Goal: Answer question/provide support

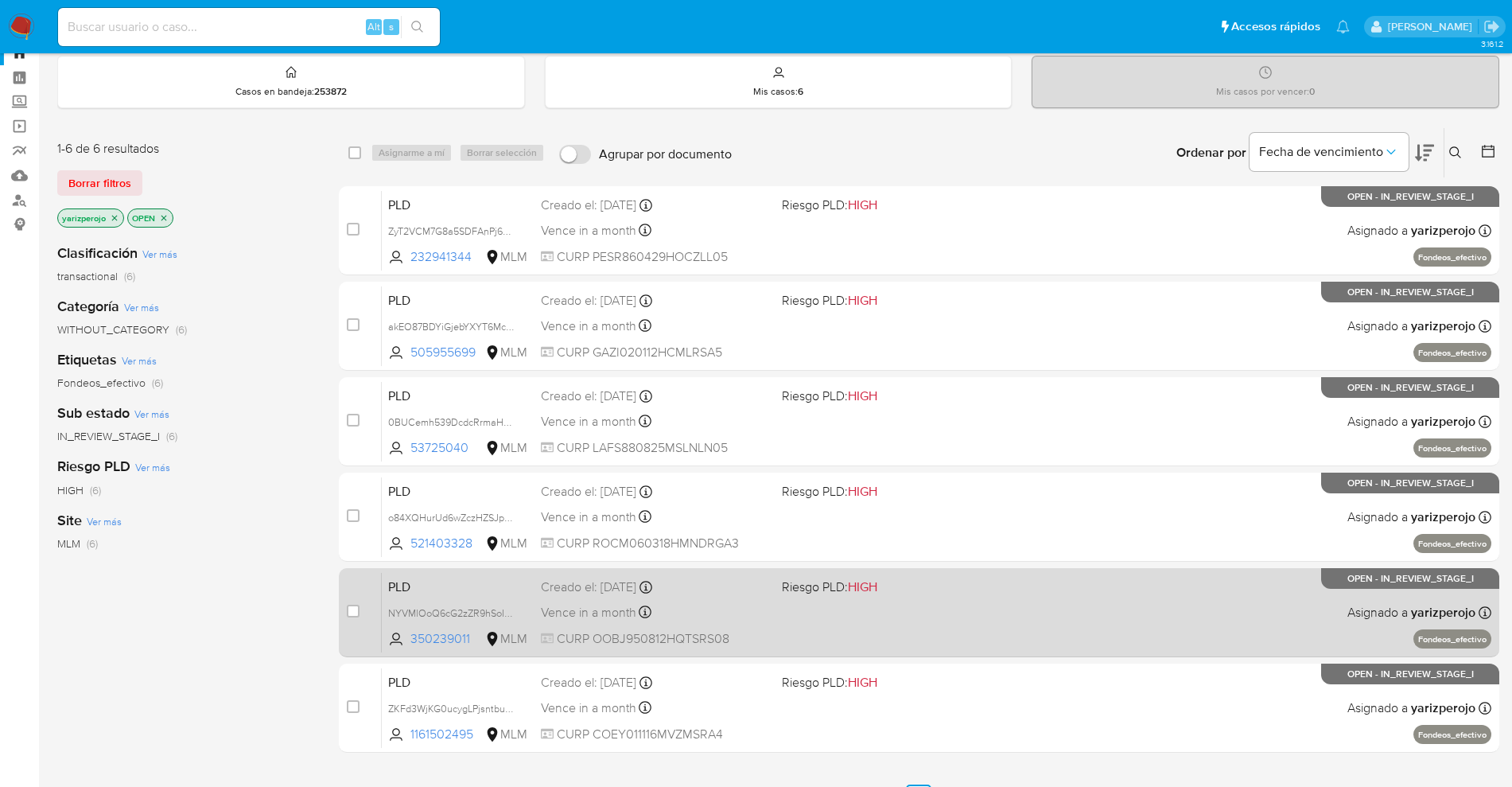
scroll to position [100, 0]
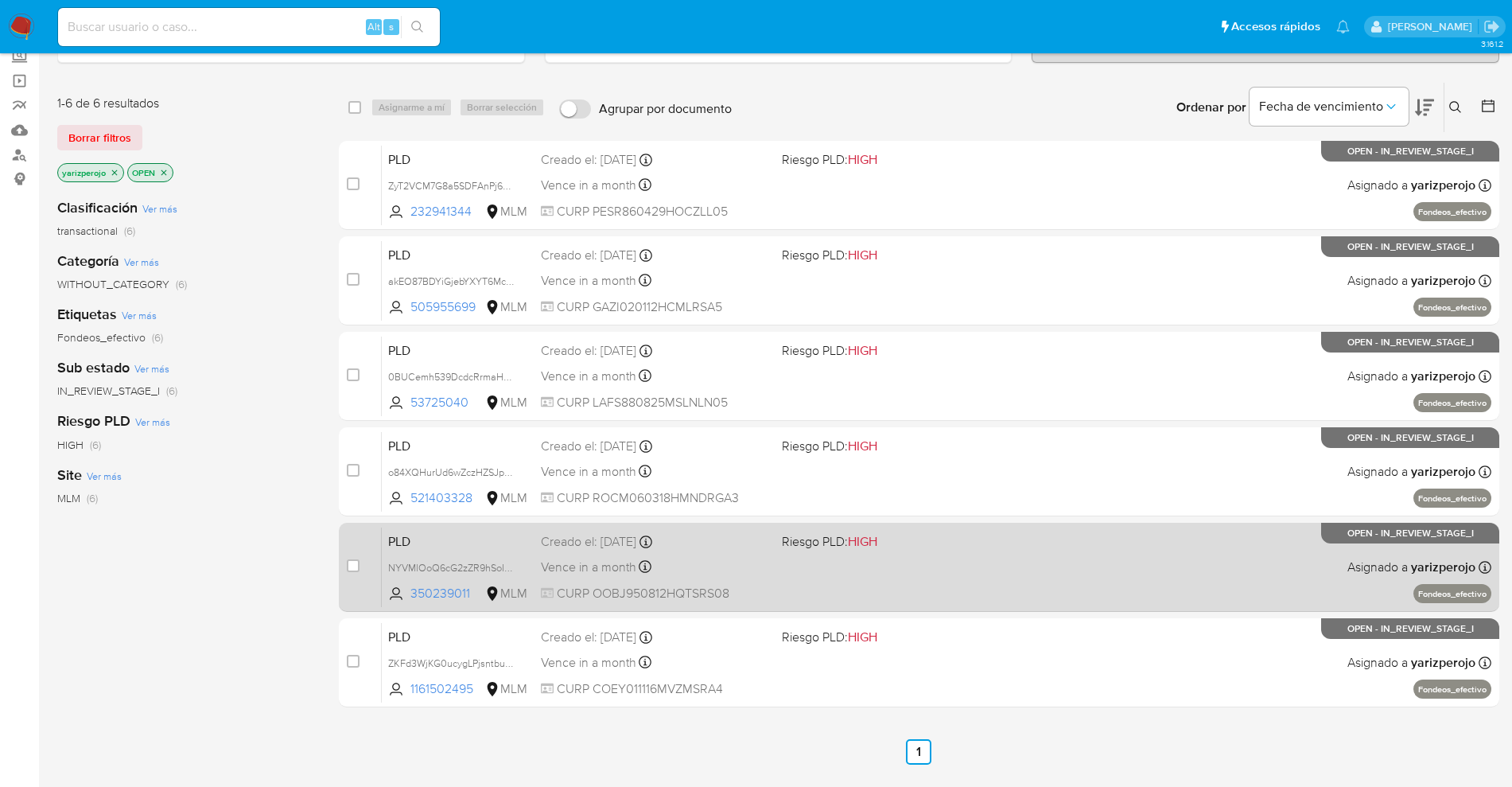
click at [758, 561] on div "Vence in a month Vence el 11/11/2025 02:07:29" at bounding box center [655, 567] width 228 height 22
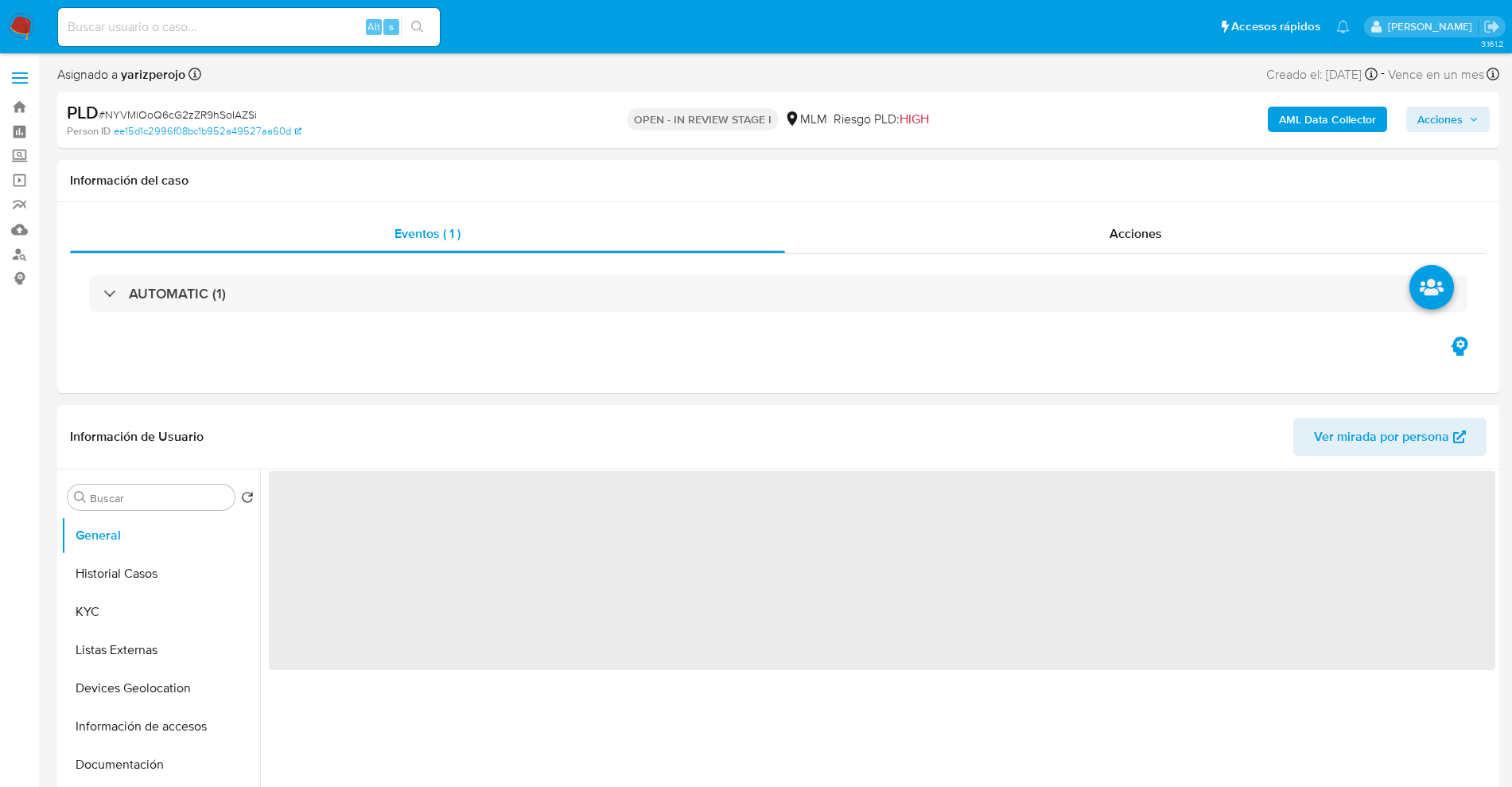
select select "10"
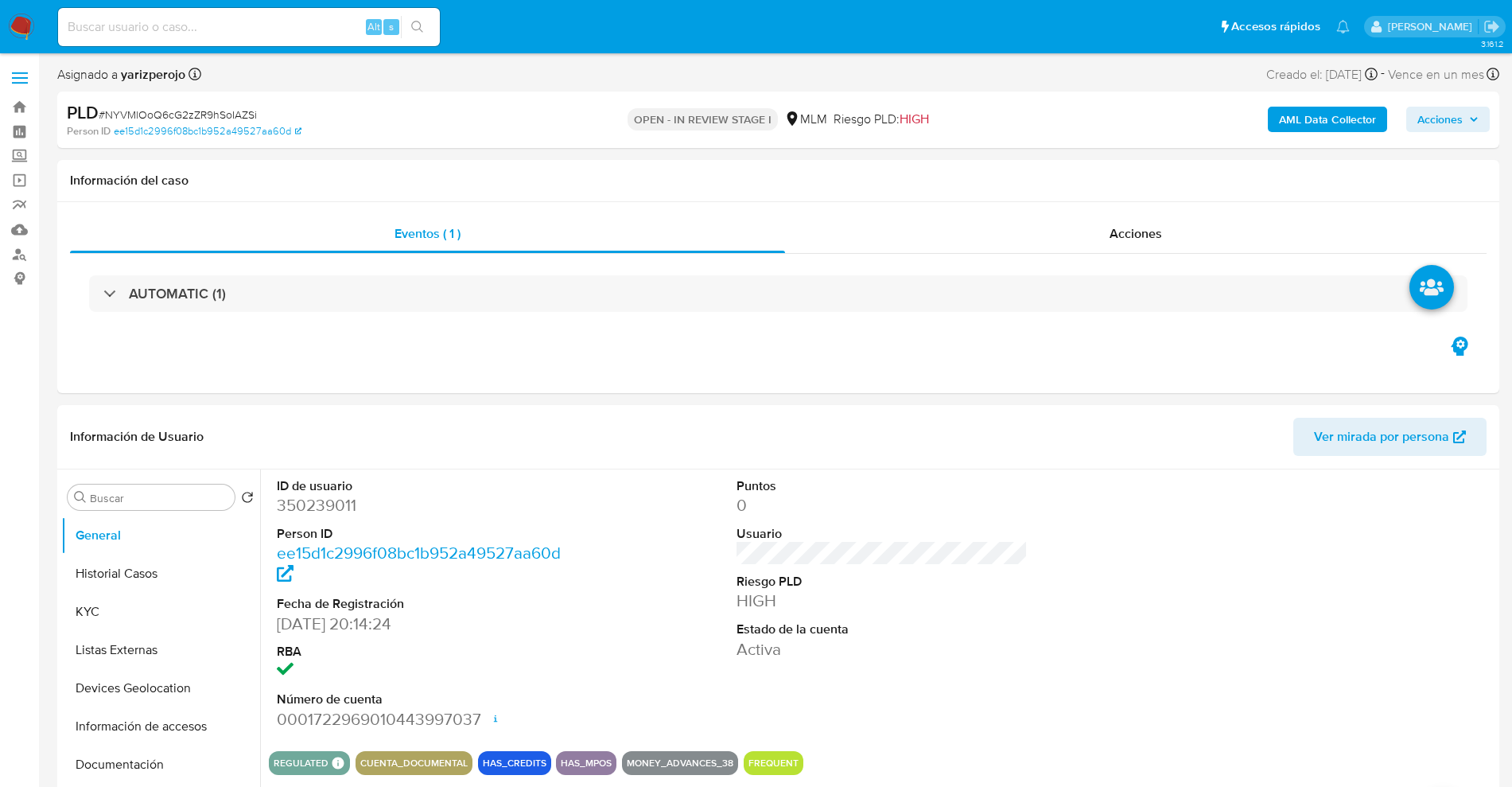
click at [22, 74] on label at bounding box center [20, 78] width 40 height 34
click at [0, 0] on input "checkbox" at bounding box center [0, 0] width 0 height 0
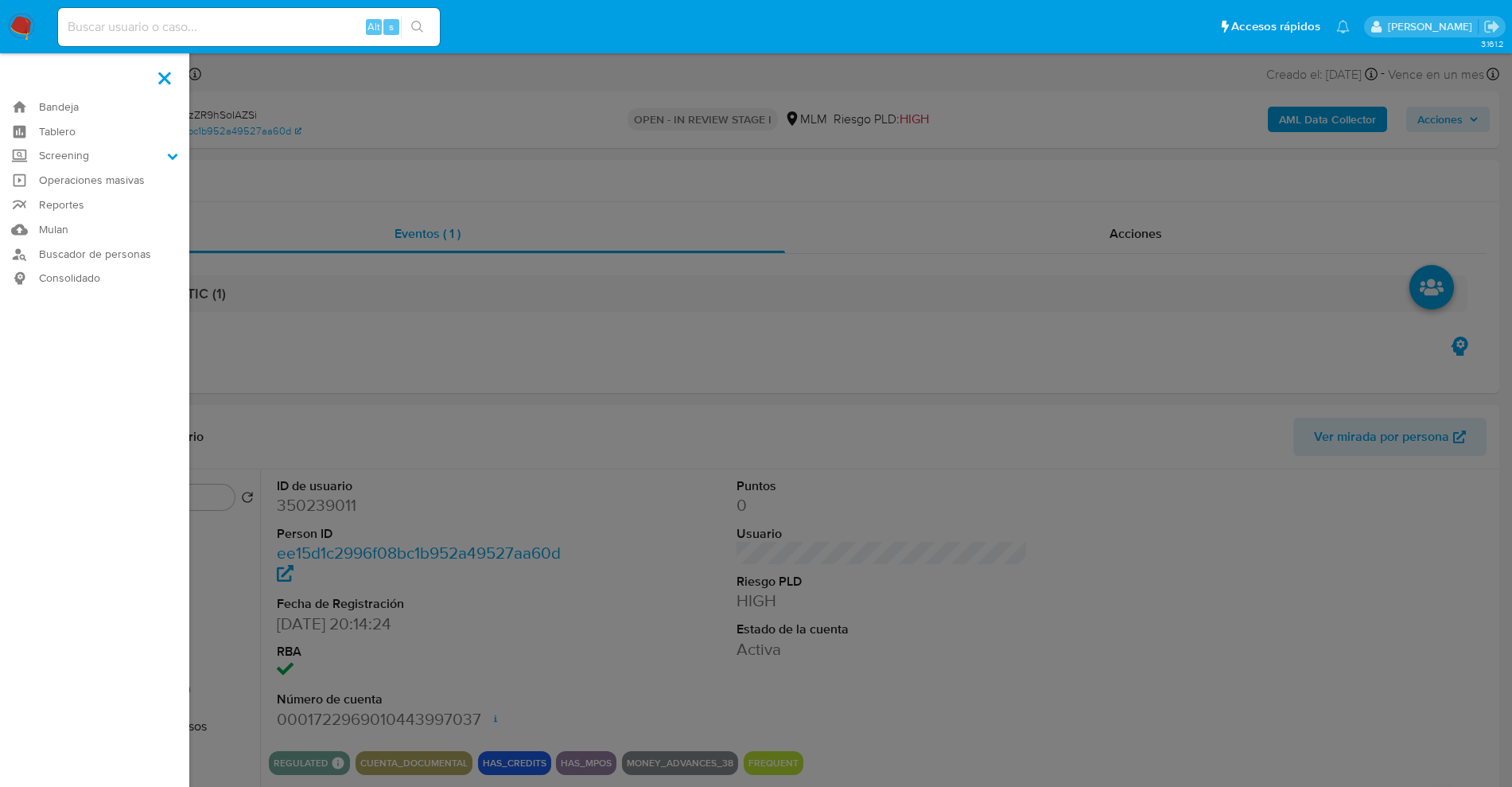
click at [530, 82] on label at bounding box center [756, 394] width 1512 height 787
click at [0, 0] on input "checkbox" at bounding box center [0, 0] width 0 height 0
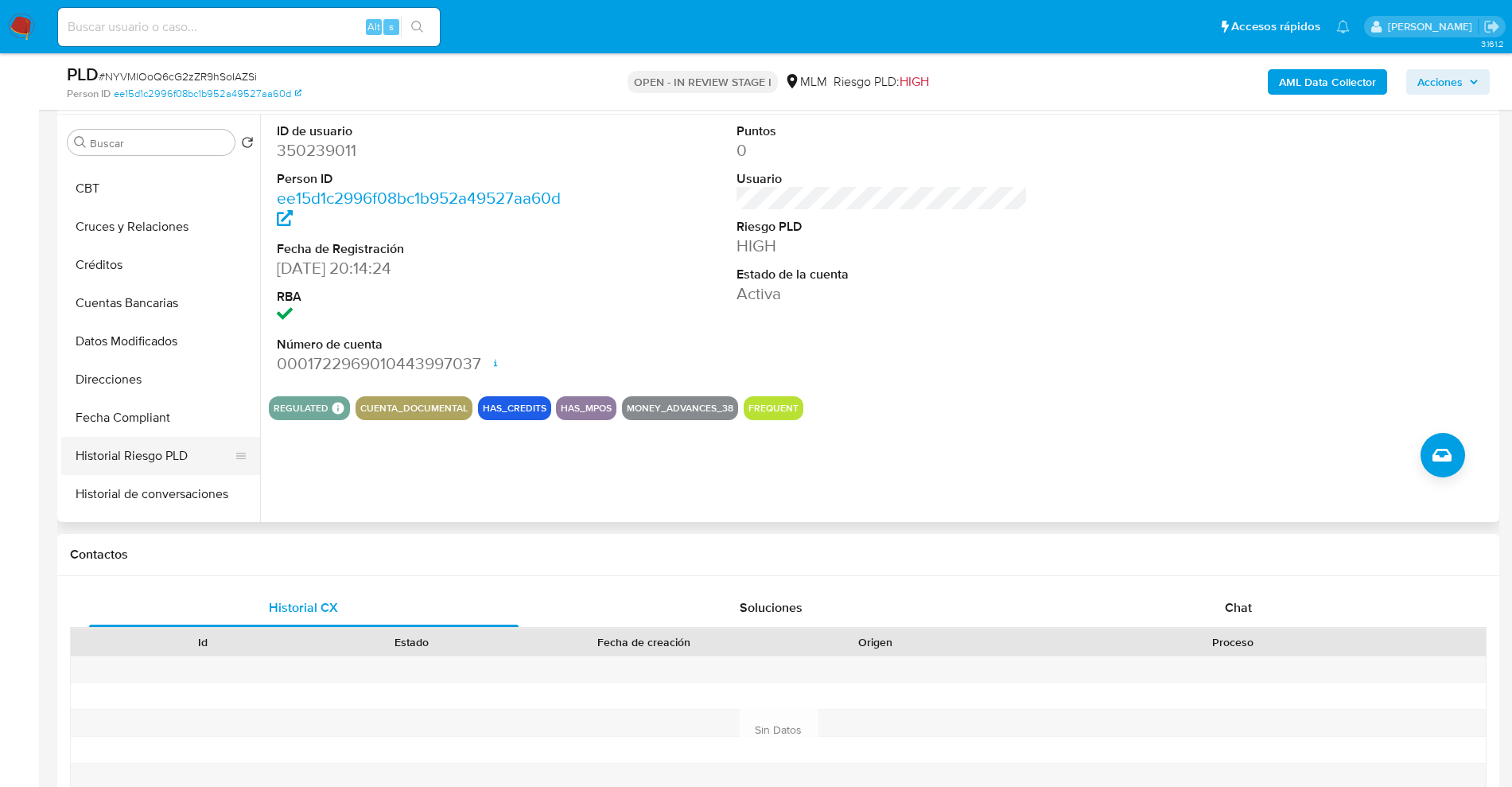
scroll to position [350, 0]
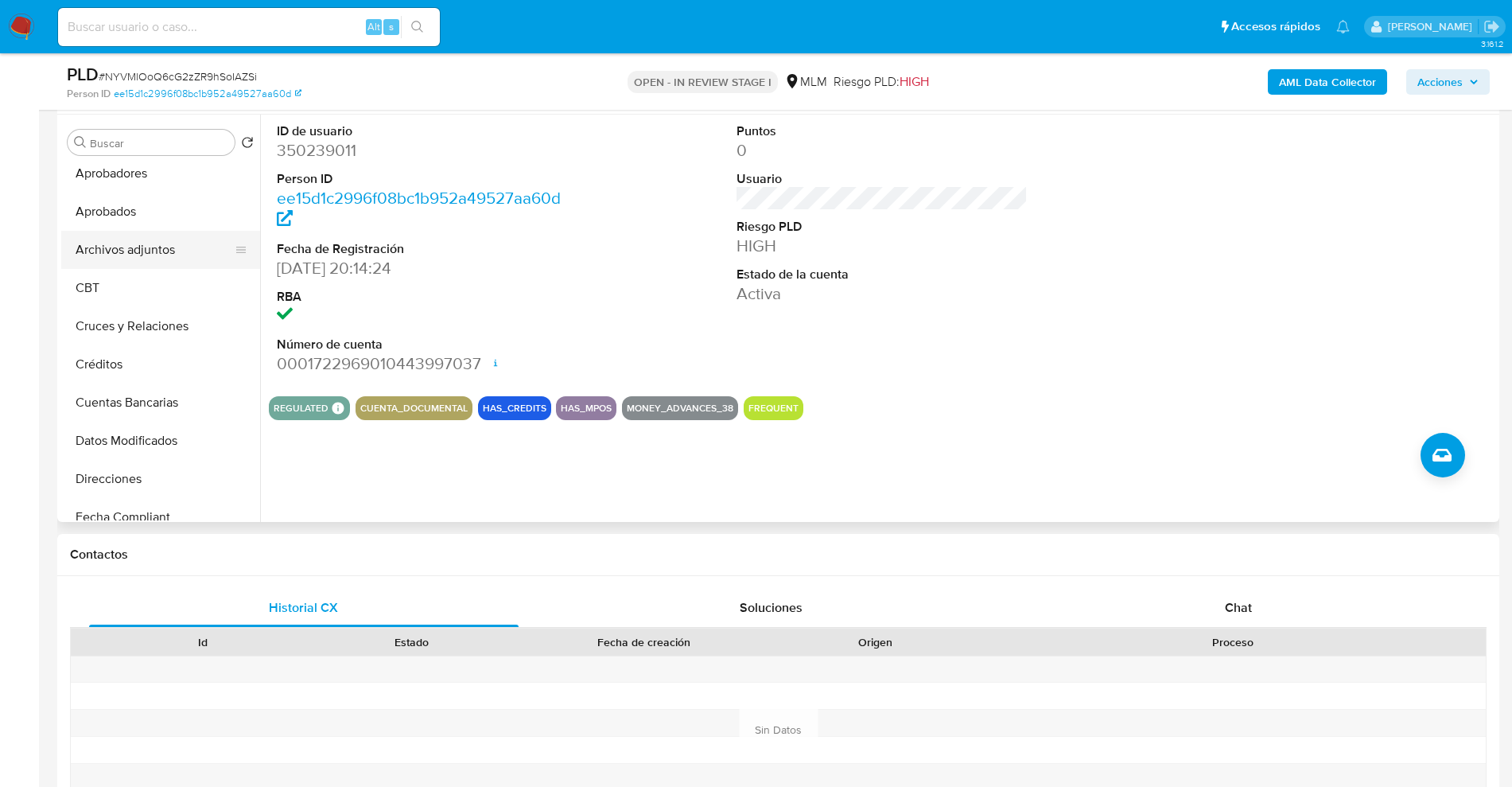
click at [148, 244] on button "Archivos adjuntos" at bounding box center [154, 250] width 186 height 38
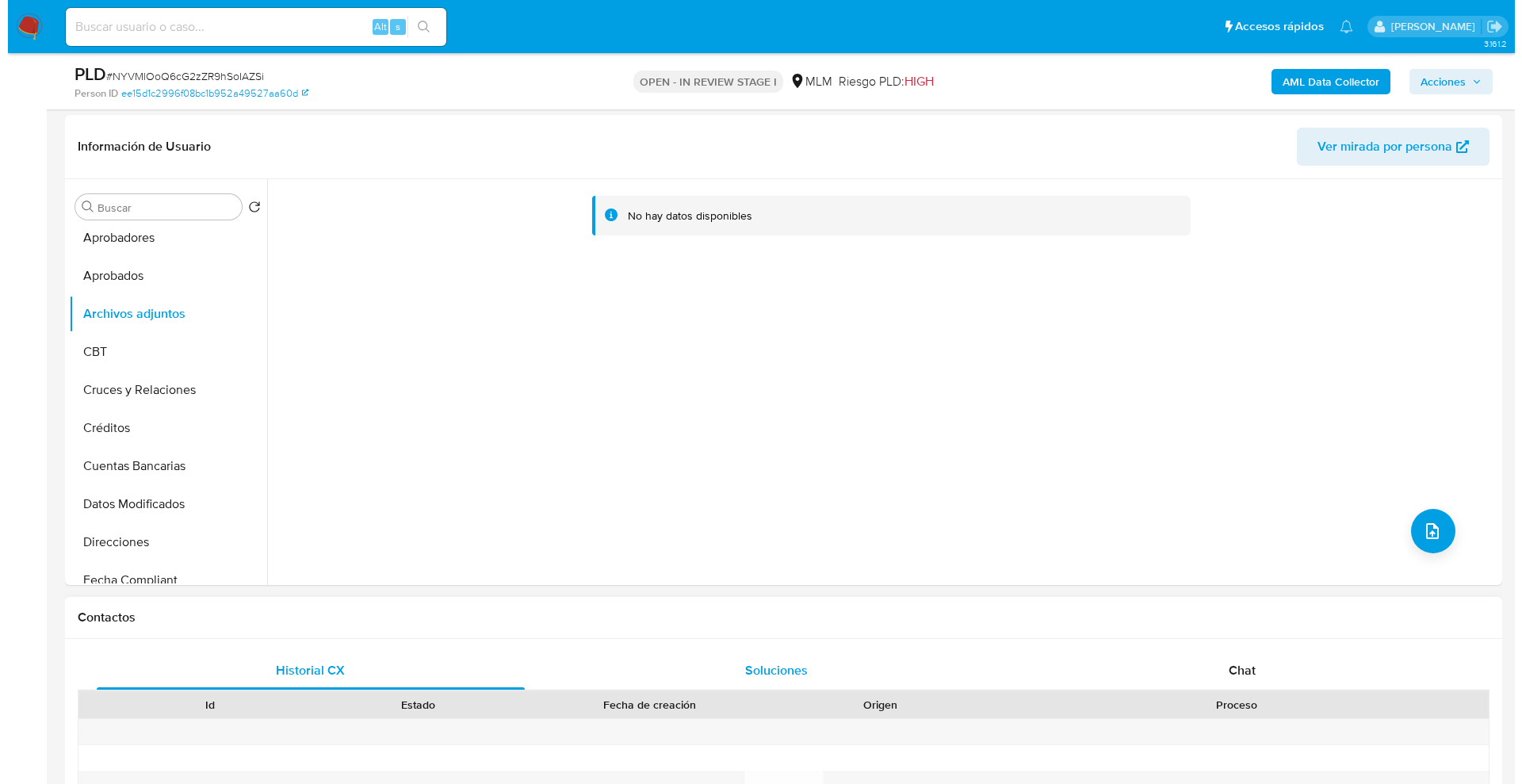
scroll to position [198, 0]
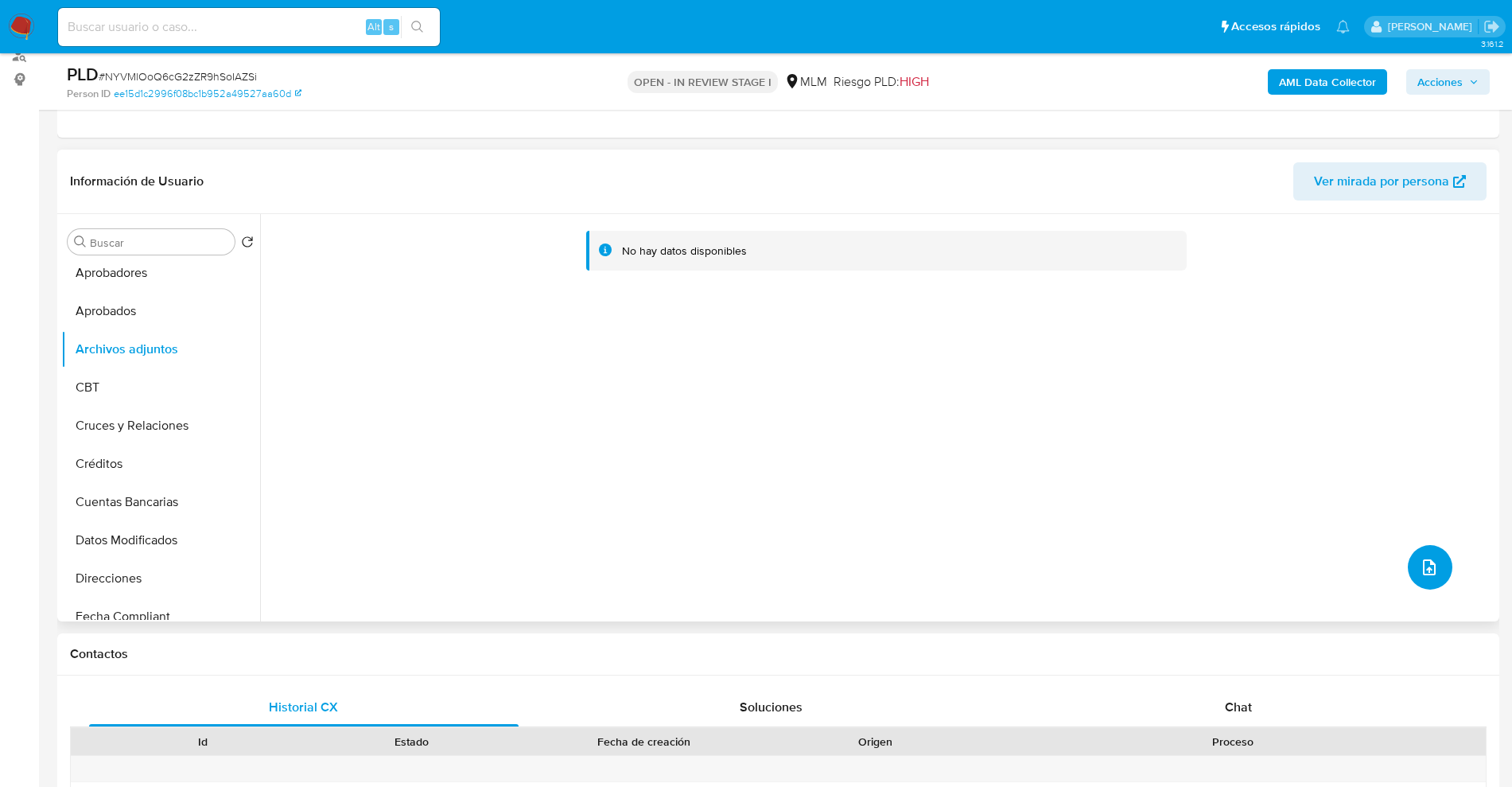
click at [1420, 568] on icon "upload-file" at bounding box center [1430, 568] width 19 height 19
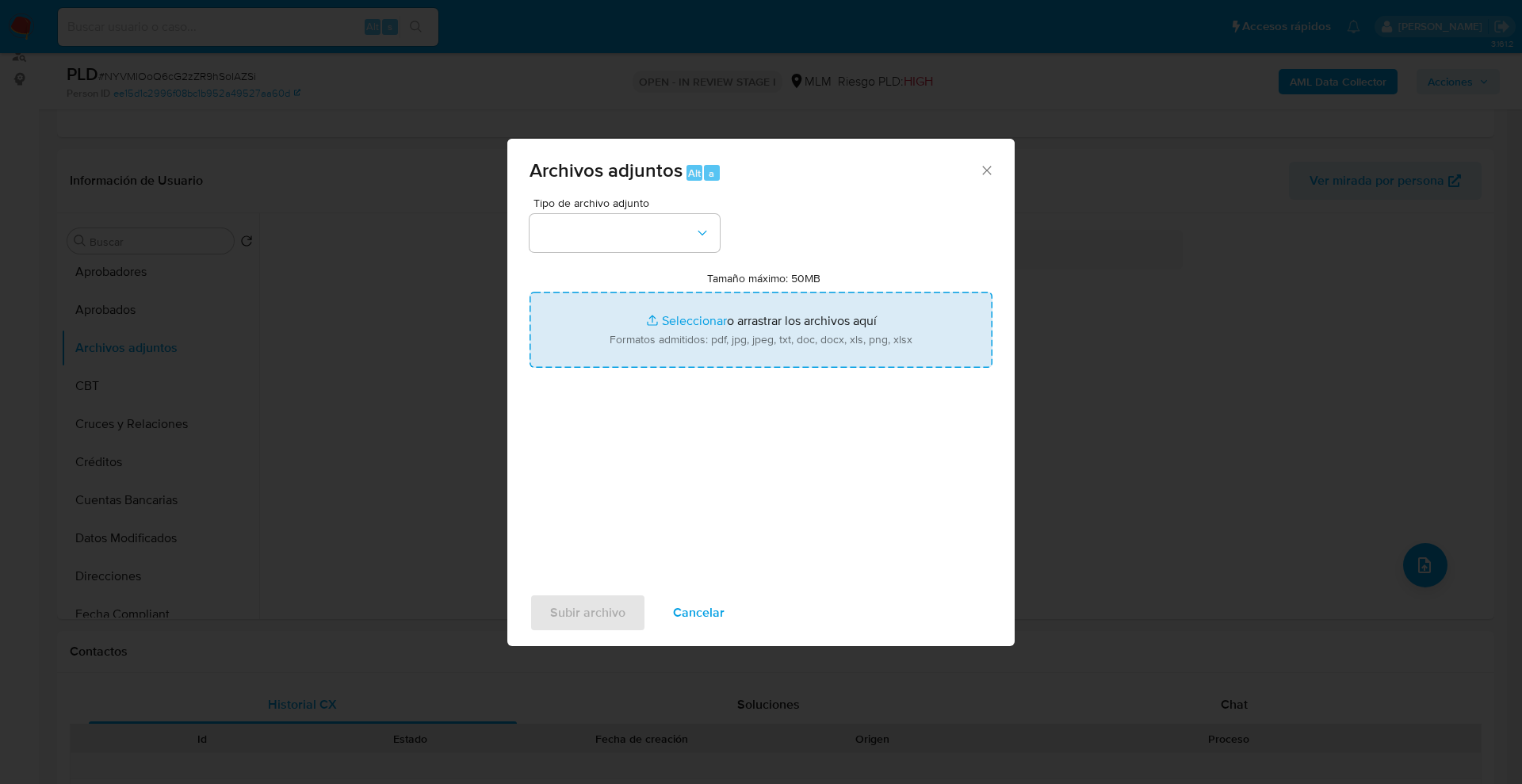
click at [738, 334] on input "Tamaño máximo: 50MB Seleccionar archivos" at bounding box center [761, 330] width 463 height 76
type input "C:\fakepath\350239011_Jesus Leonardo Osorio Barron_Sep25.docx.pdf"
click at [703, 329] on input "Tamaño máximo: 50MB Seleccionar archivos" at bounding box center [761, 330] width 463 height 76
click at [854, 335] on input "Tamaño máximo: 50MB Seleccionar archivos" at bounding box center [761, 330] width 463 height 76
click at [815, 317] on input "Tamaño máximo: 50MB Seleccionar archivos" at bounding box center [761, 330] width 463 height 76
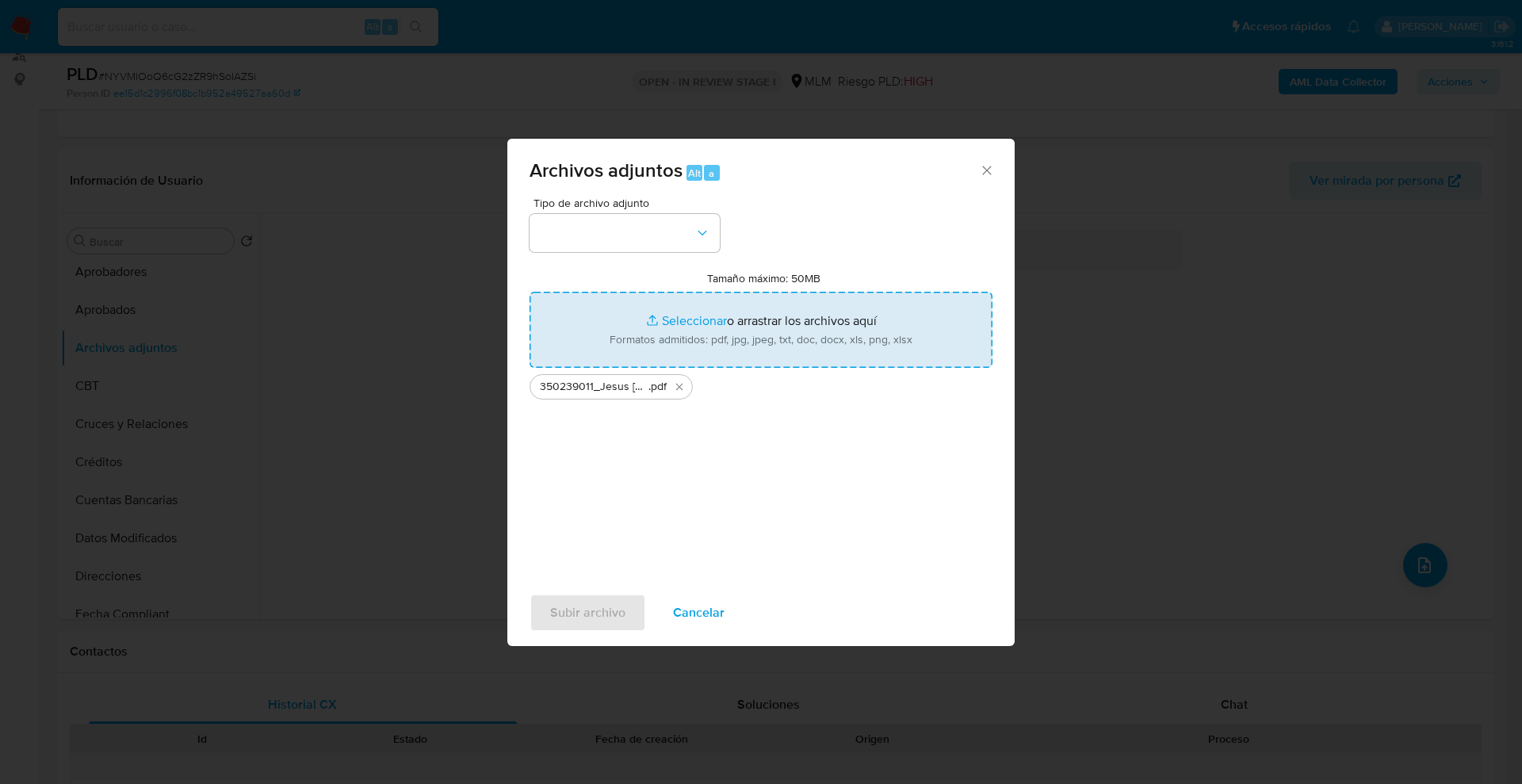
type input "C:\fakepath\Mulan 350239011_2025_09_25_16_02_37 (1).xlsx"
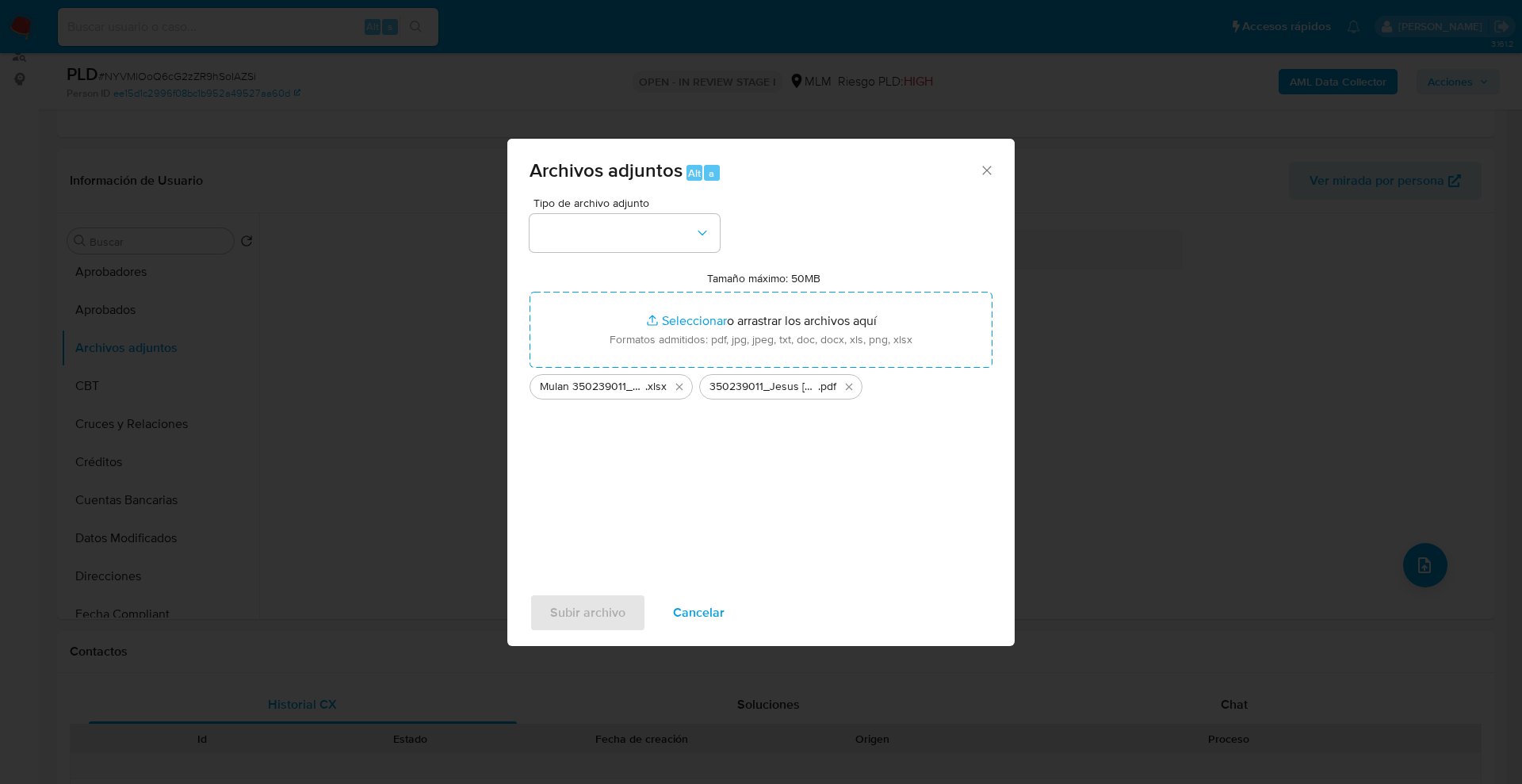
click at [687, 530] on div "Tipo de archivo adjunto Tamaño máximo: 50MB Seleccionar archivos Seleccionar o …" at bounding box center [761, 384] width 463 height 374
click at [650, 223] on button "button" at bounding box center [625, 233] width 190 height 38
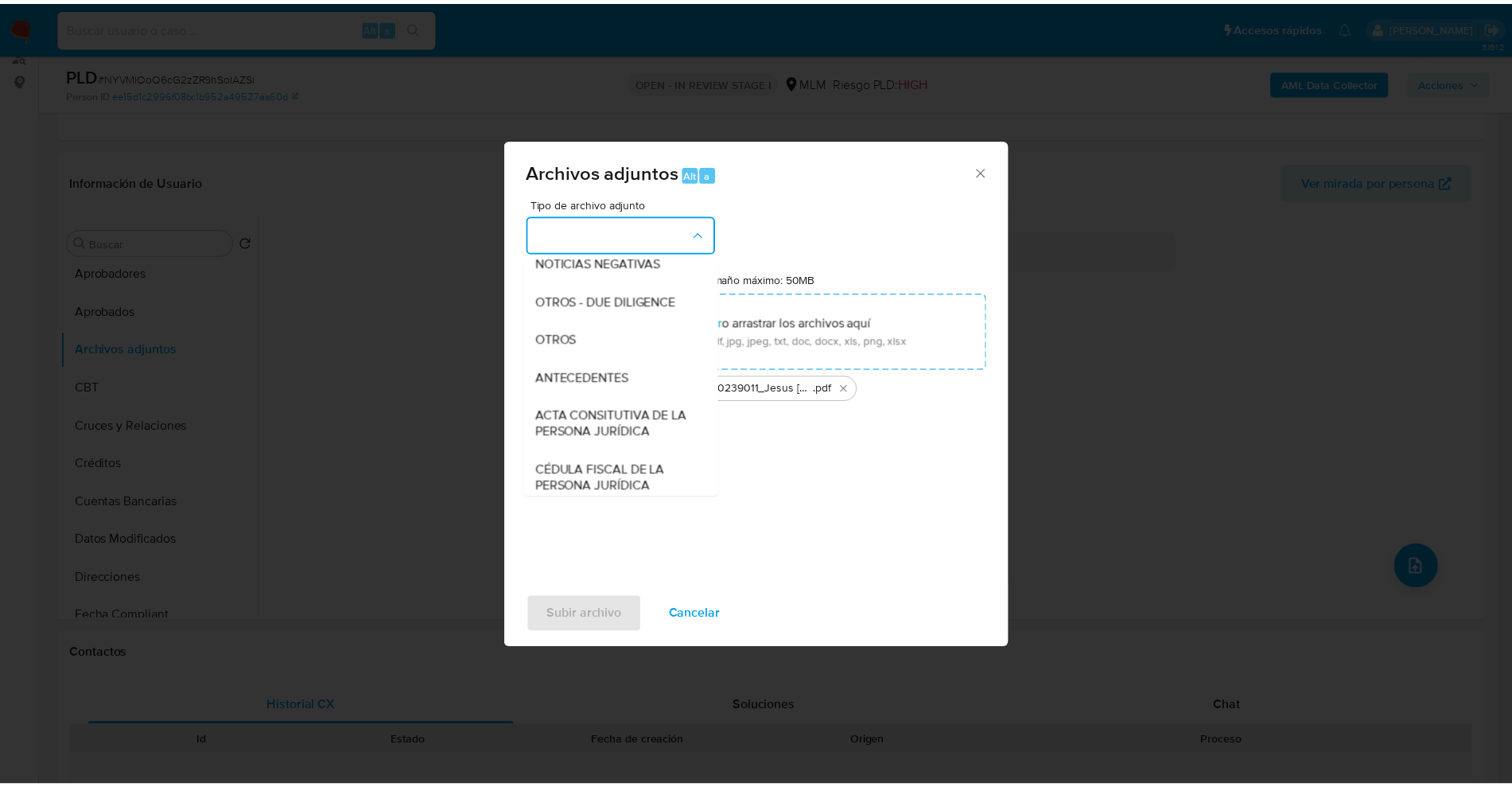
scroll to position [200, 0]
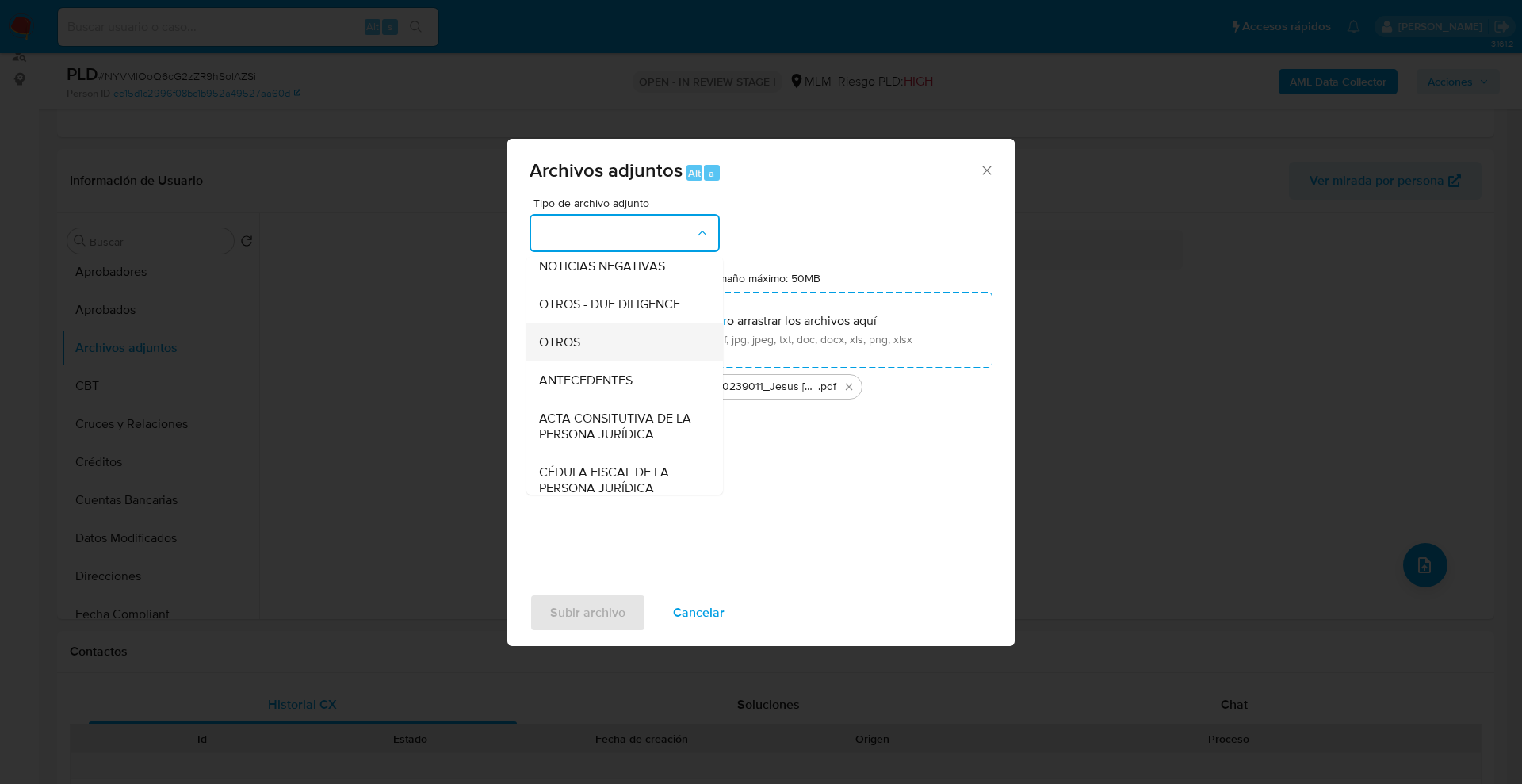
click at [596, 354] on div "OTROS" at bounding box center [620, 343] width 162 height 38
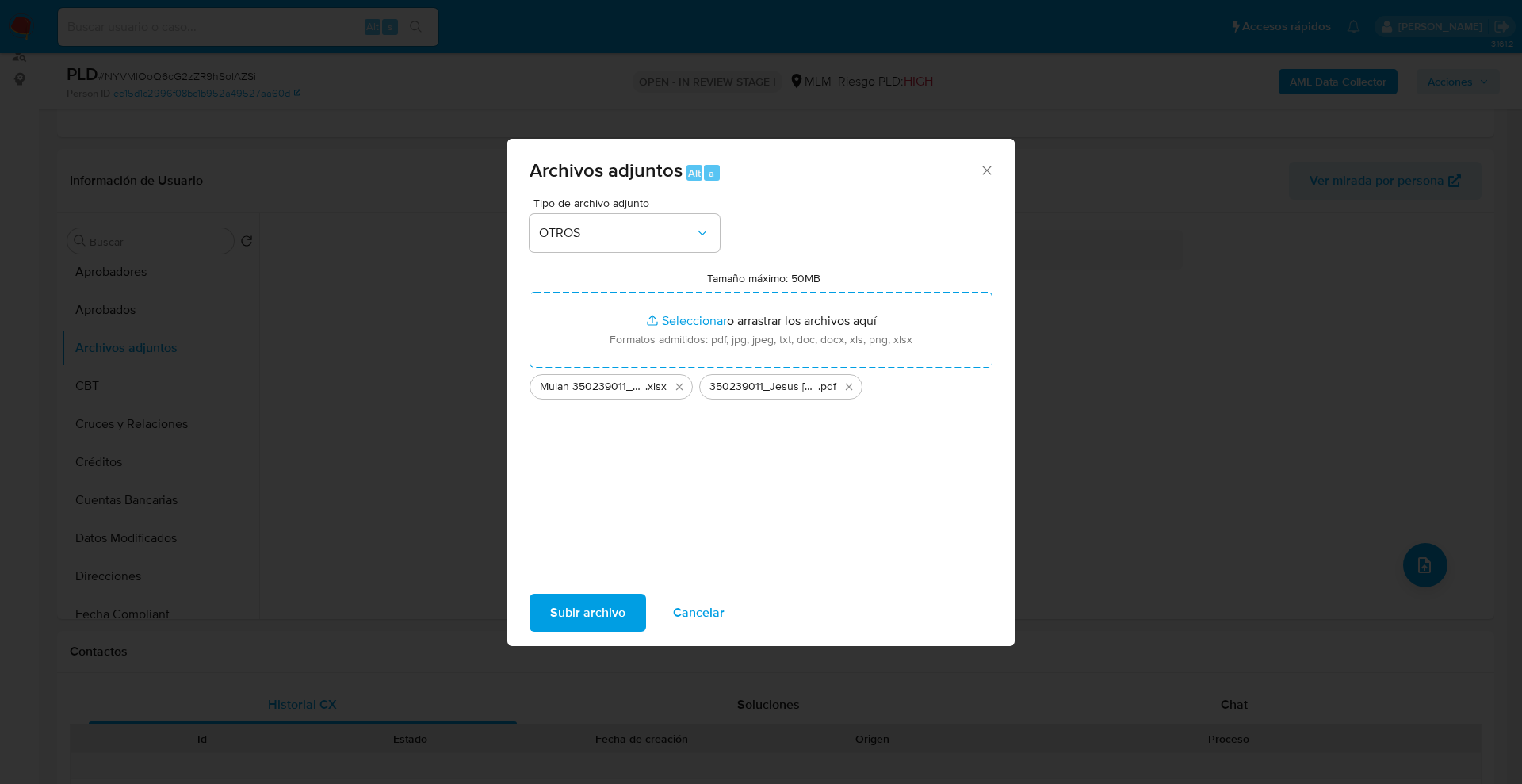
click at [594, 605] on span "Subir archivo" at bounding box center [588, 612] width 76 height 35
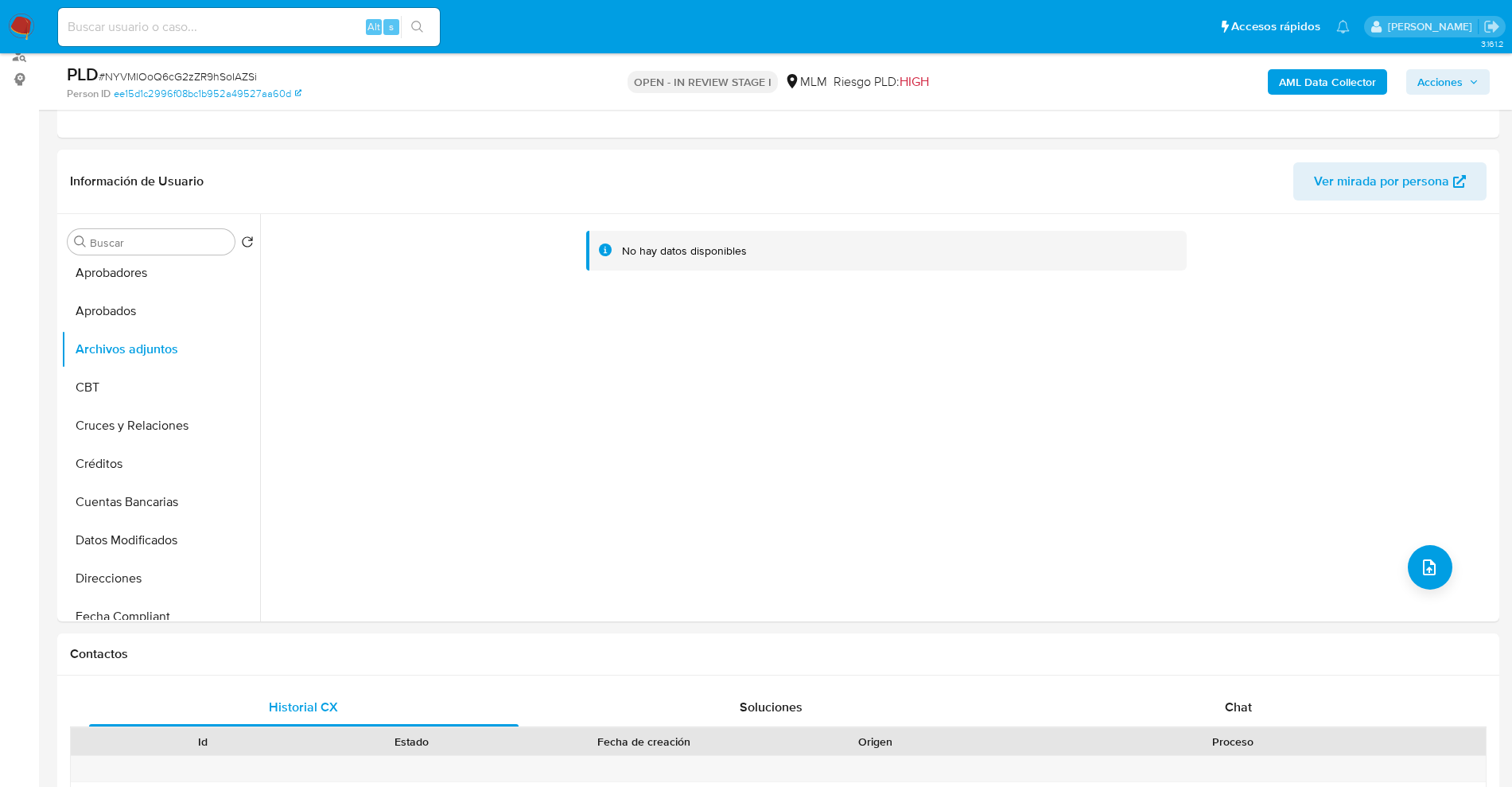
click at [224, 25] on input at bounding box center [249, 27] width 382 height 21
click at [22, 19] on img at bounding box center [22, 27] width 27 height 27
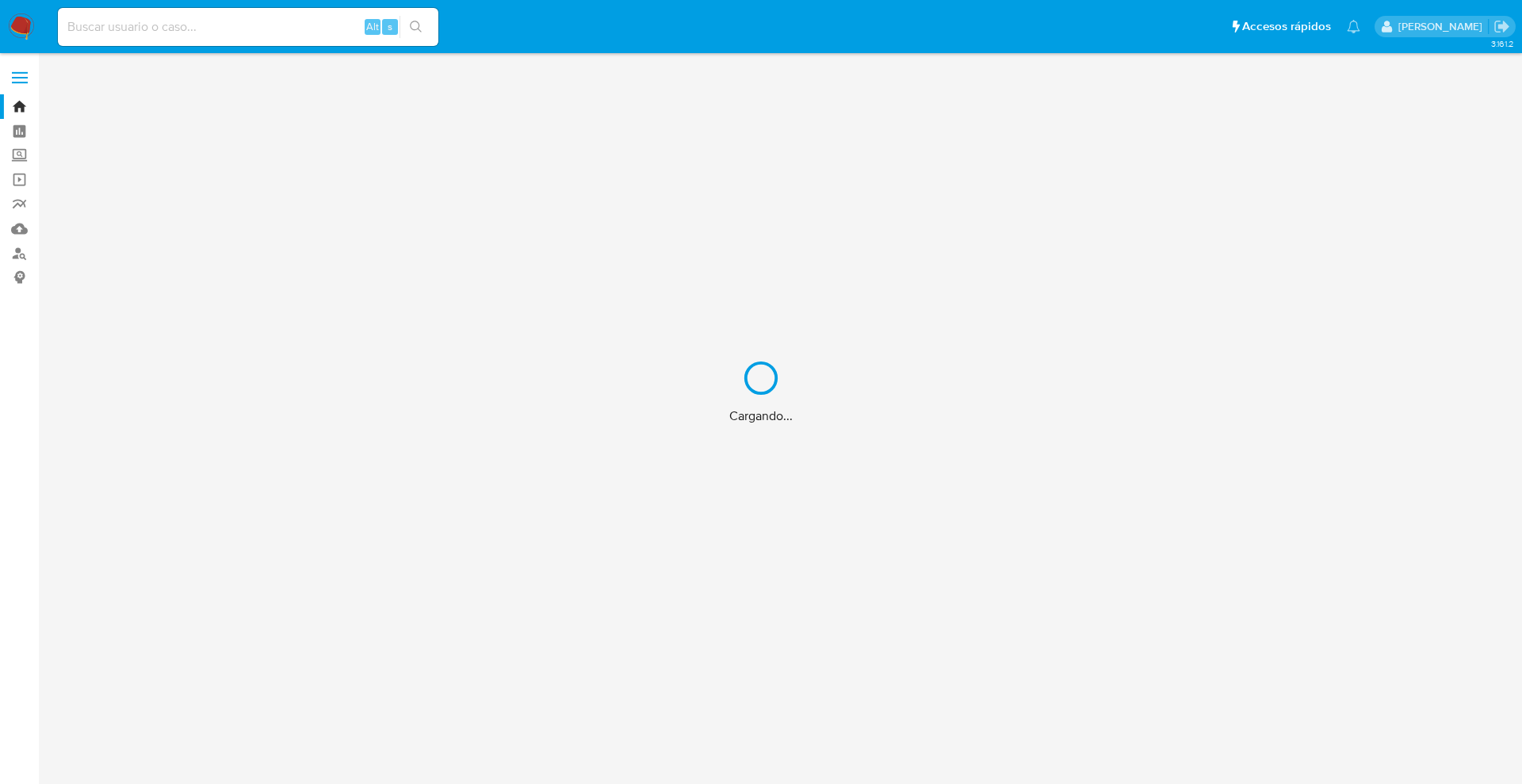
click at [224, 33] on div "Cargando..." at bounding box center [761, 392] width 1522 height 784
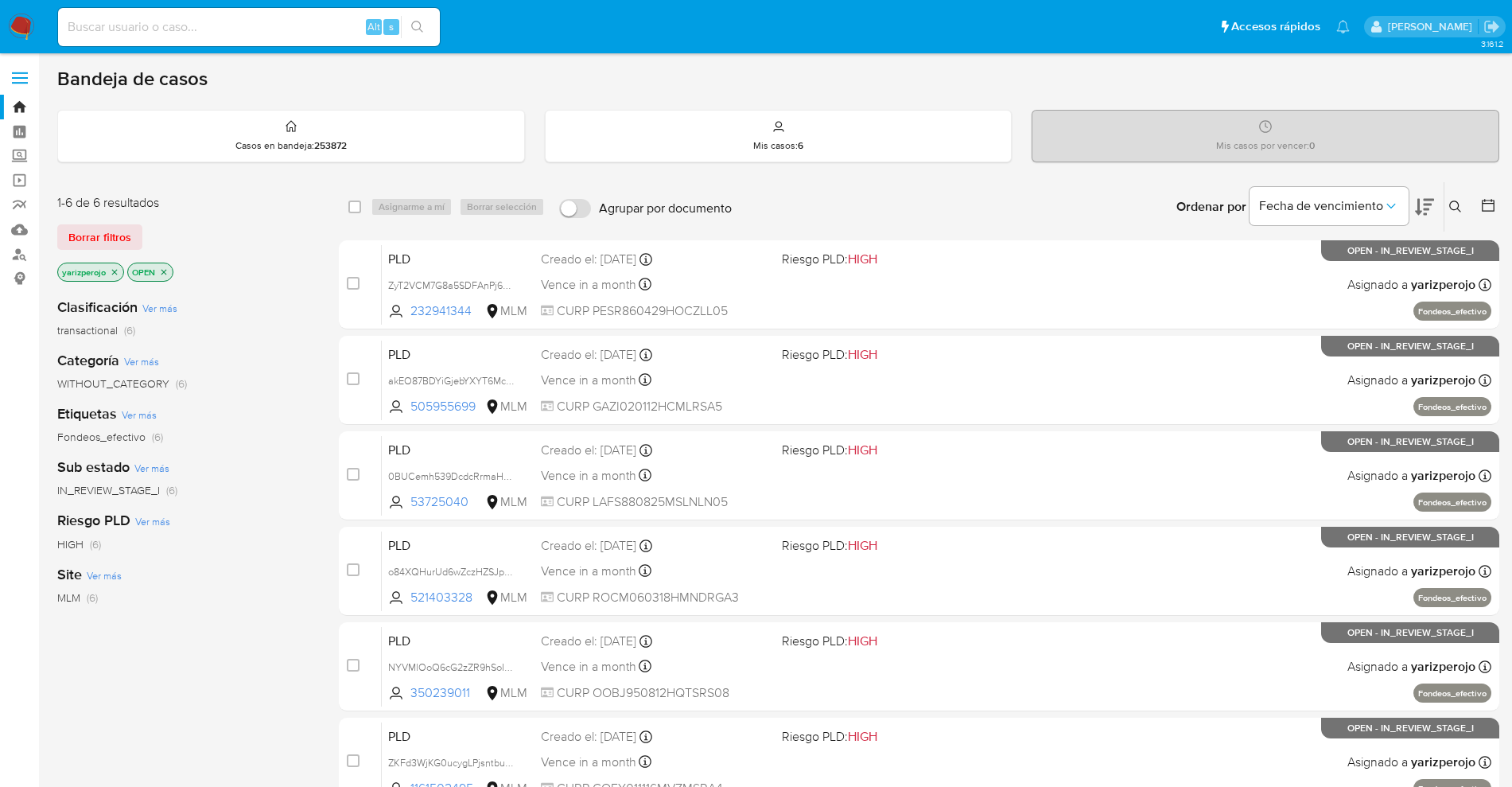
click at [215, 31] on input at bounding box center [249, 27] width 382 height 21
paste input "350239011"
type input "350239011"
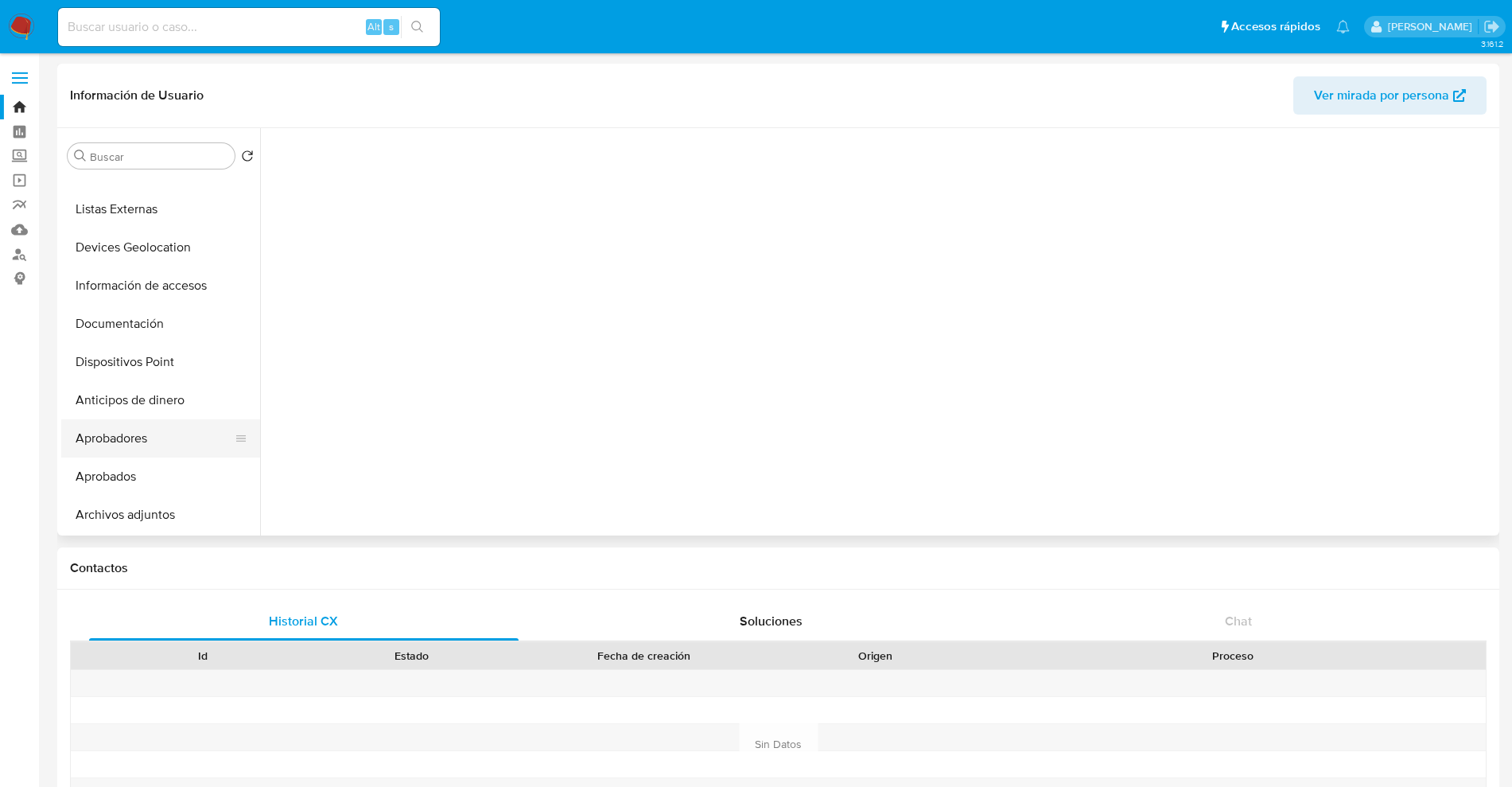
select select "10"
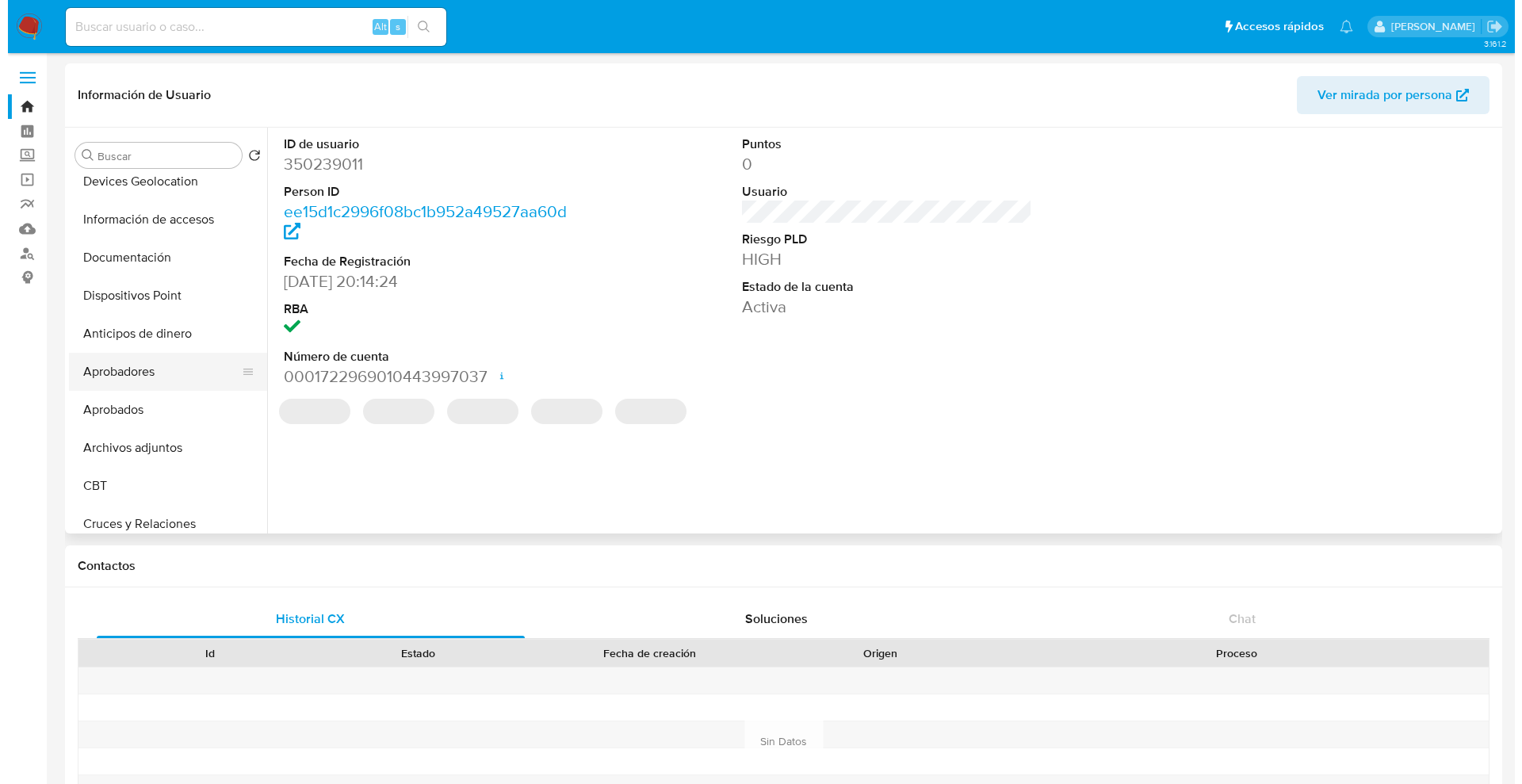
scroll to position [198, 0]
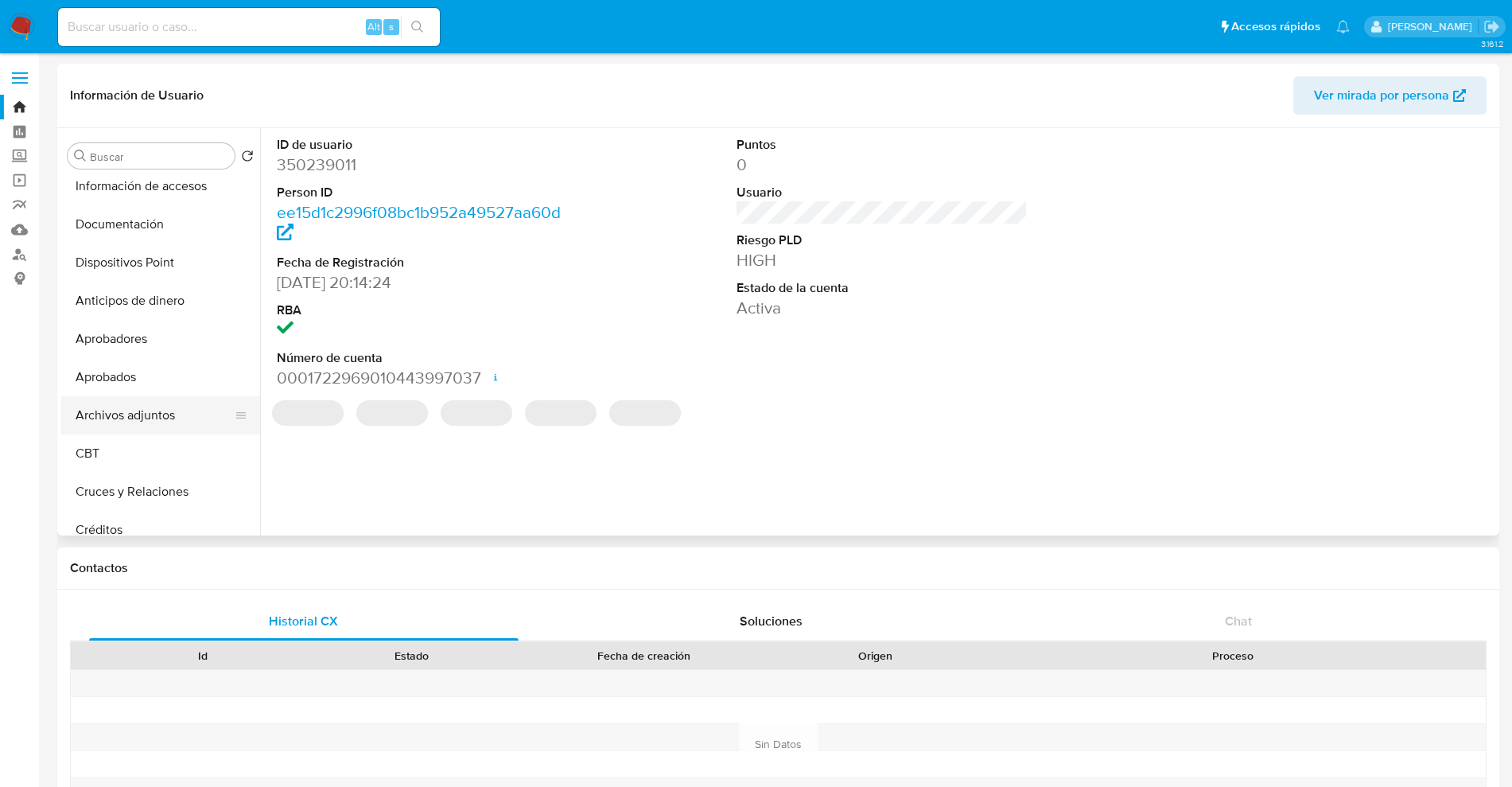
click at [148, 405] on button "Archivos adjuntos" at bounding box center [154, 415] width 186 height 38
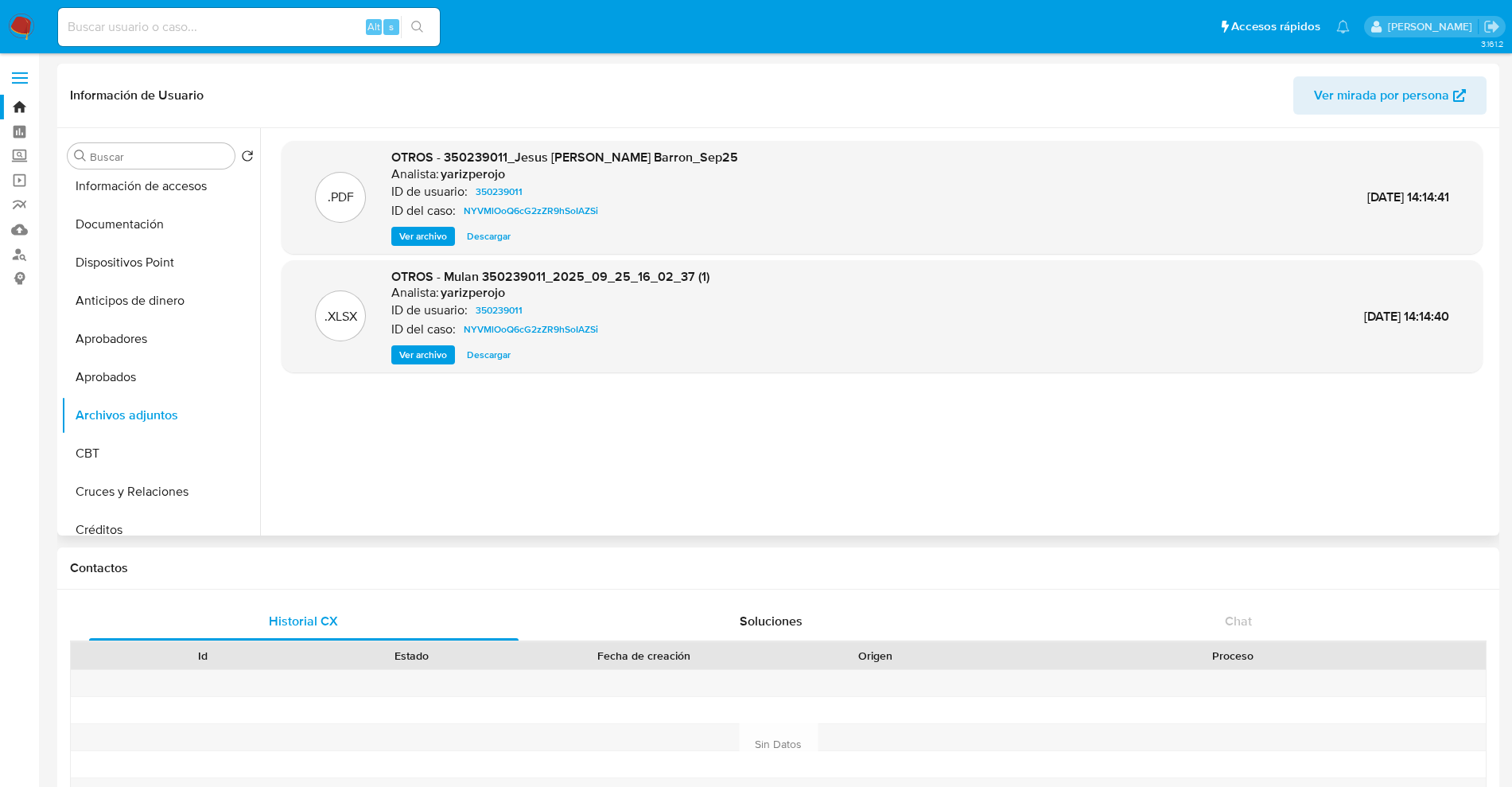
click at [435, 231] on span "Ver archivo" at bounding box center [423, 236] width 48 height 16
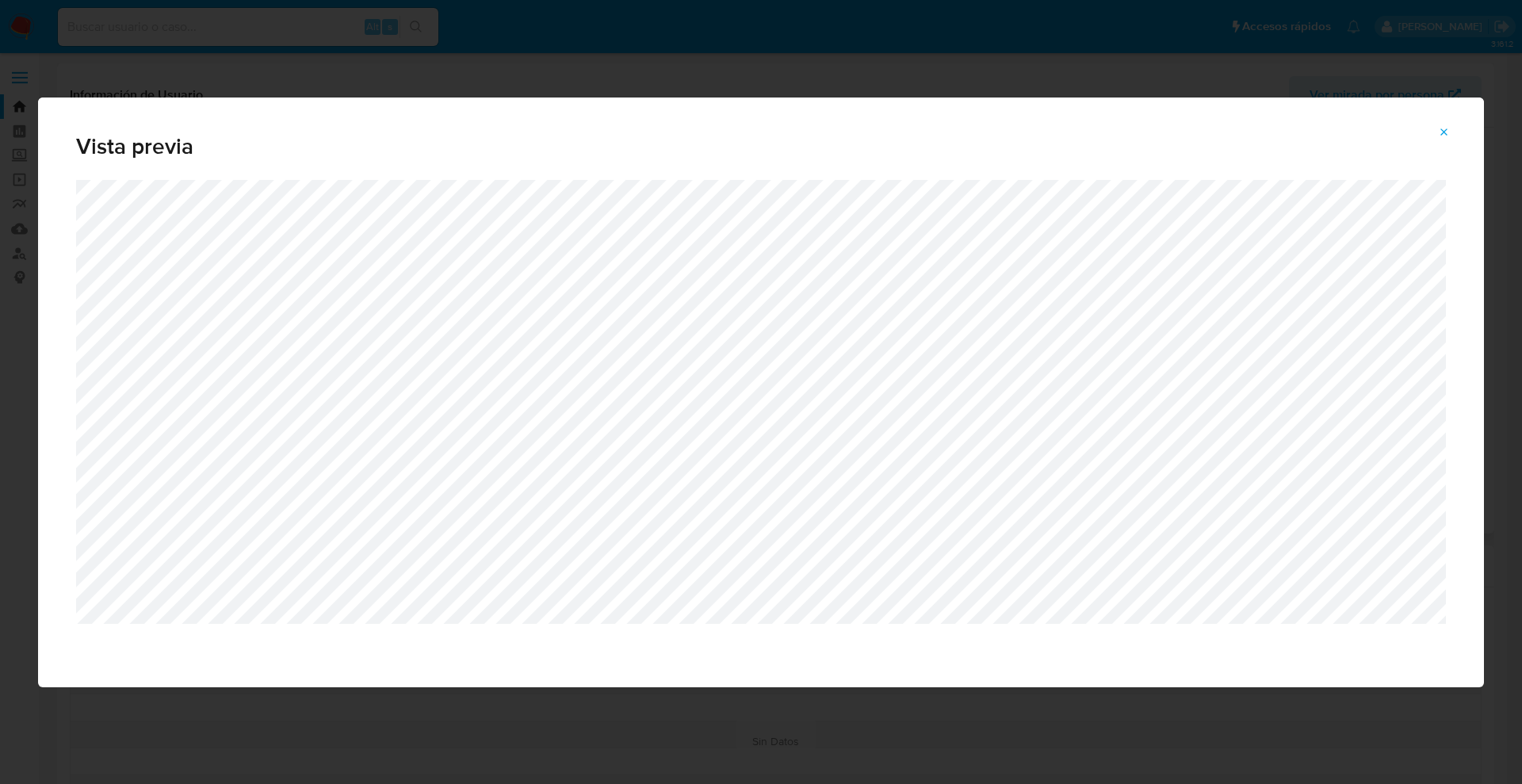
click at [1446, 134] on icon "Attachment preview" at bounding box center [1445, 132] width 13 height 13
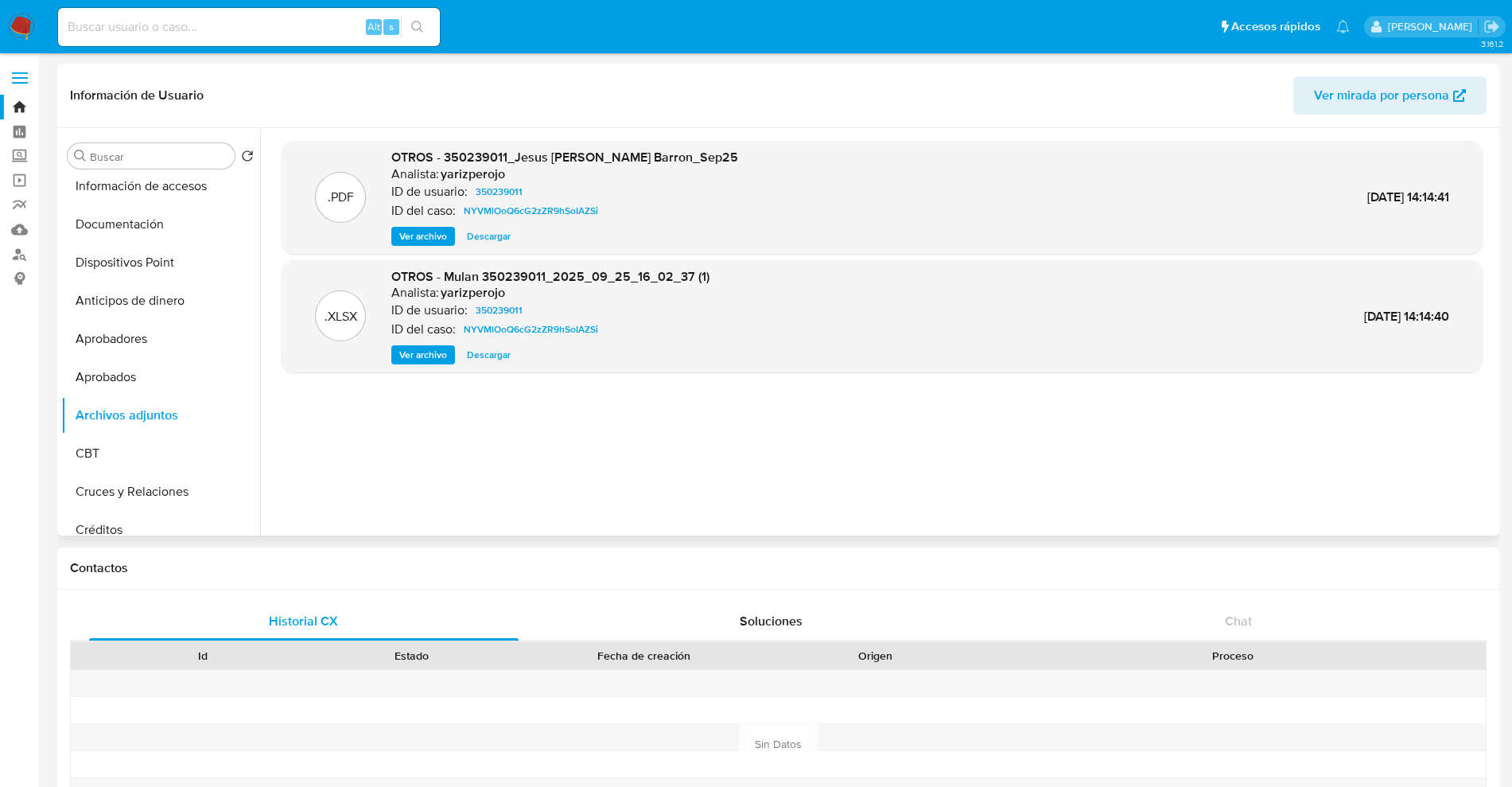
click at [429, 351] on span "Ver archivo" at bounding box center [423, 355] width 48 height 16
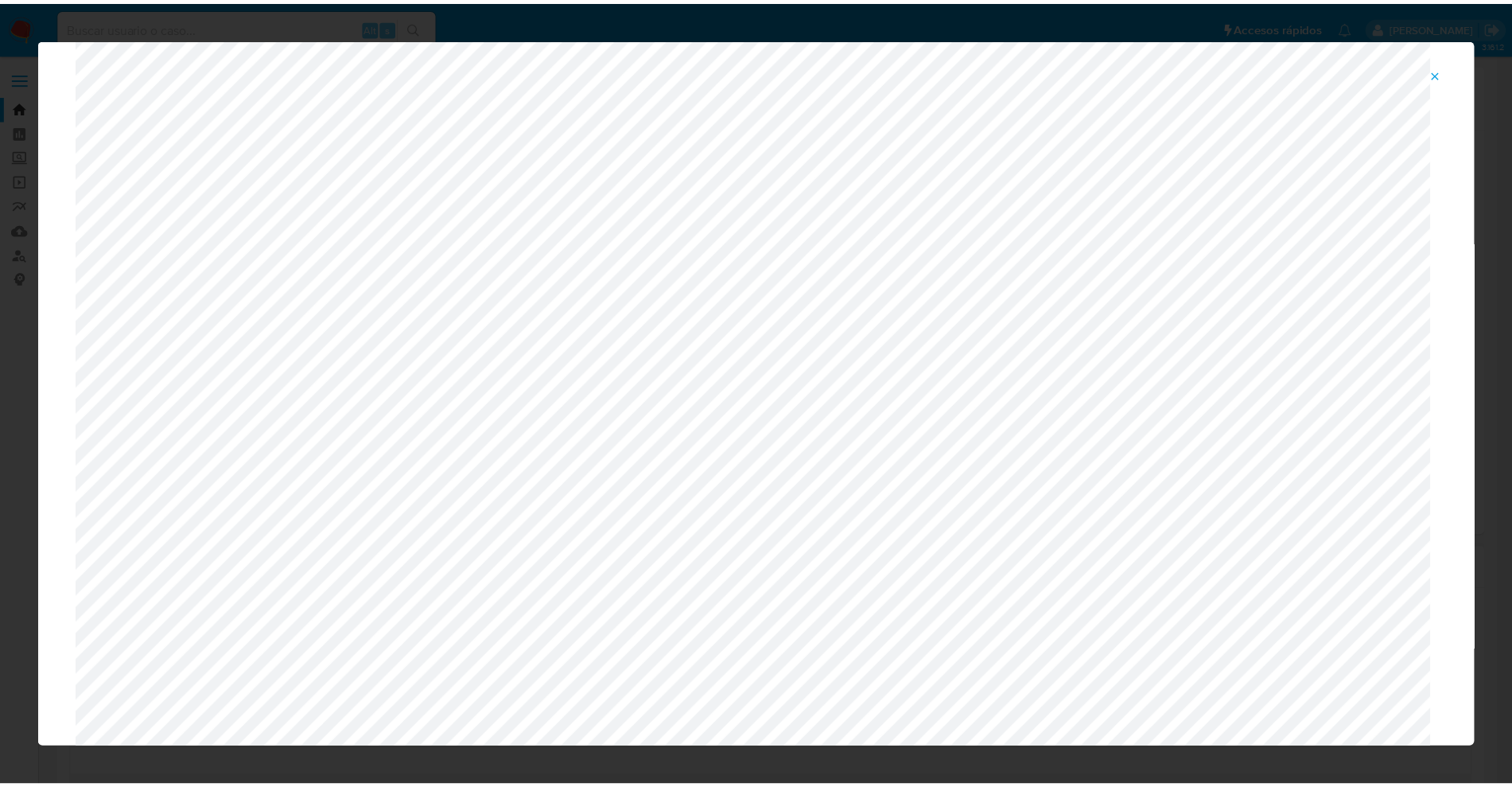
scroll to position [0, 0]
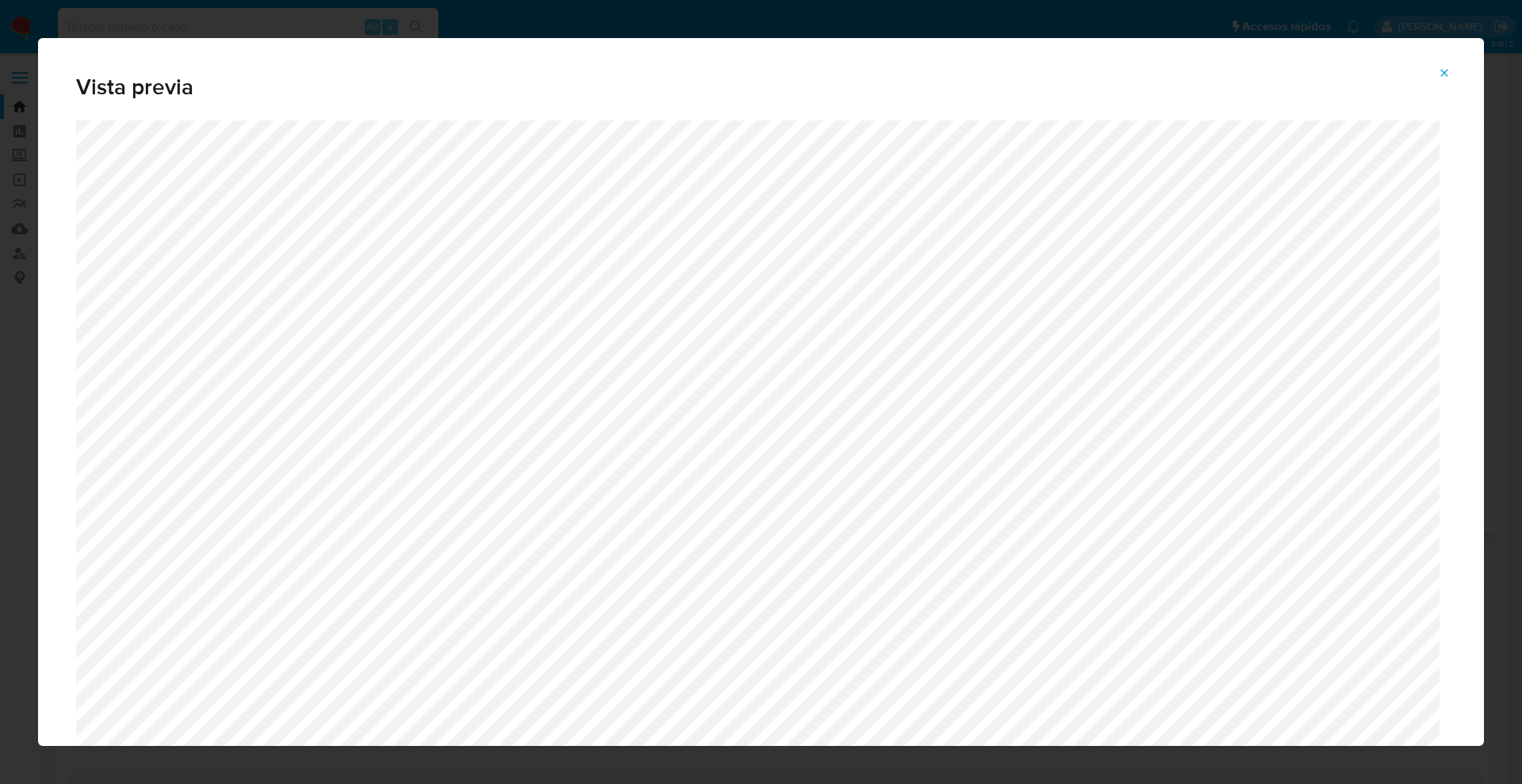
click at [1441, 76] on icon "Attachment preview" at bounding box center [1445, 73] width 13 height 13
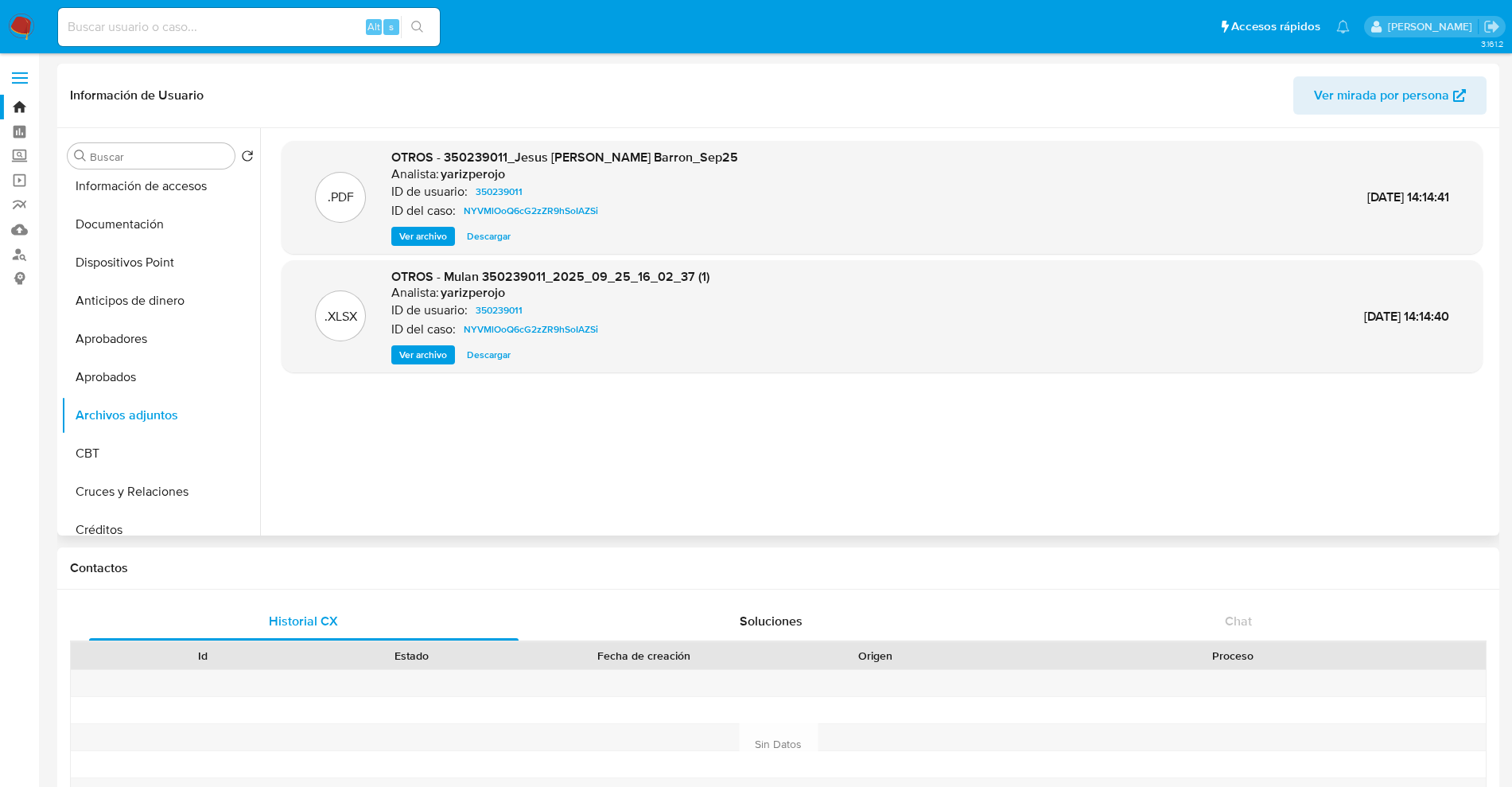
click at [496, 240] on span "Descargar" at bounding box center [489, 236] width 44 height 16
click at [500, 354] on span "Descargar" at bounding box center [489, 355] width 44 height 16
click at [18, 20] on img at bounding box center [22, 27] width 27 height 27
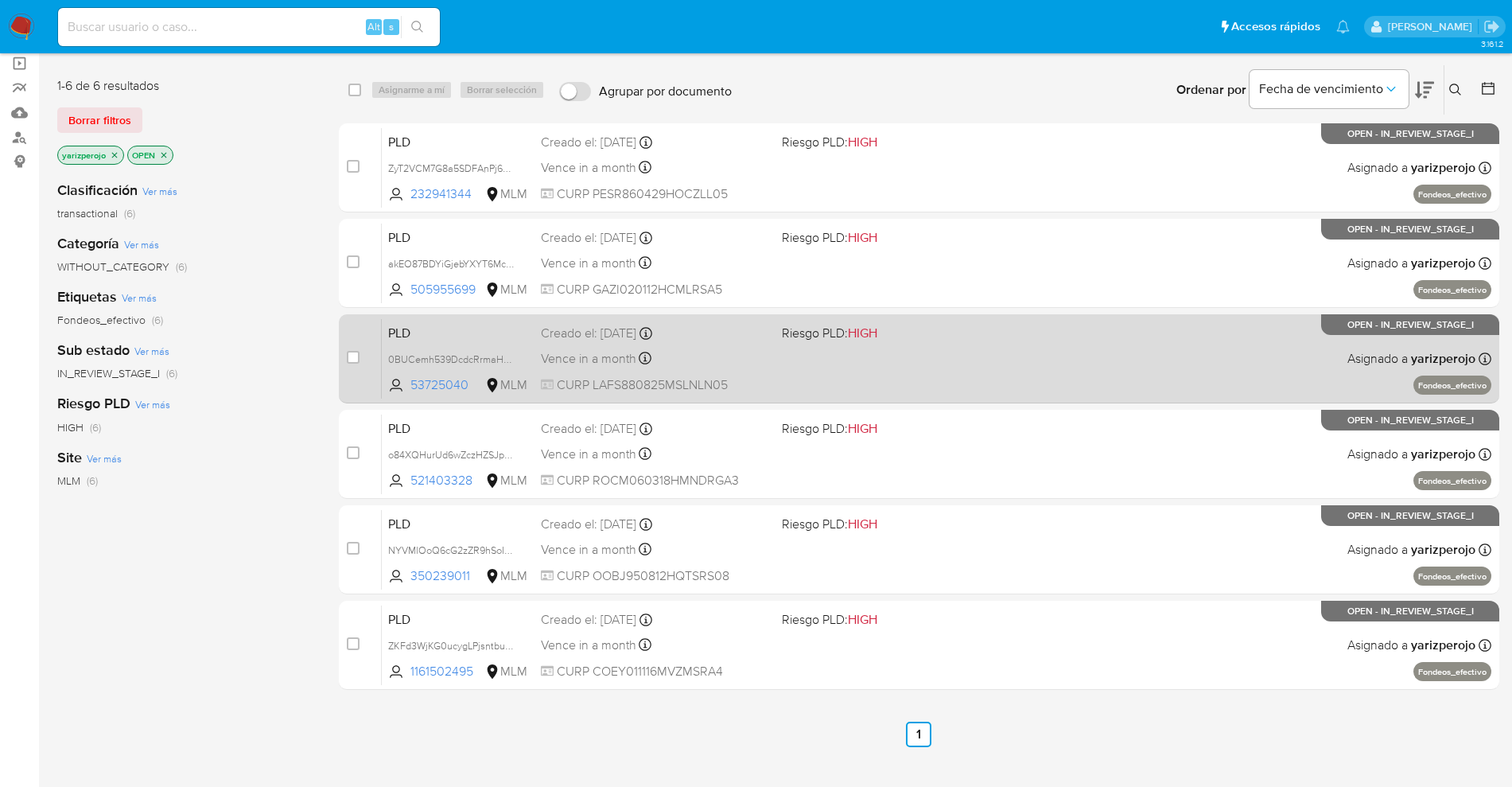
scroll to position [83, 0]
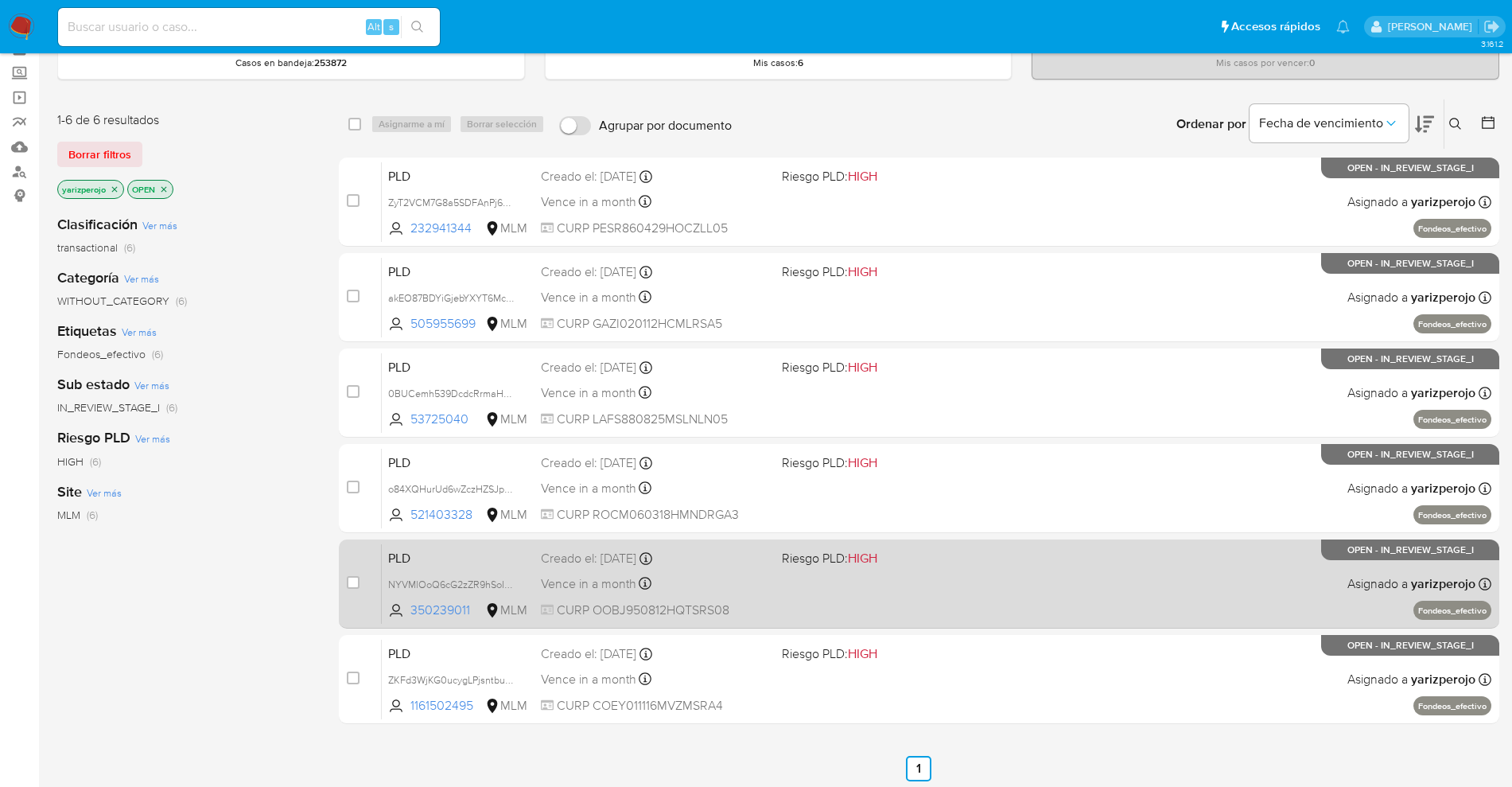
click at [548, 564] on div "Creado el: 12/09/2025 Creado el: 12/09/2025 02:07:28" at bounding box center [655, 559] width 228 height 18
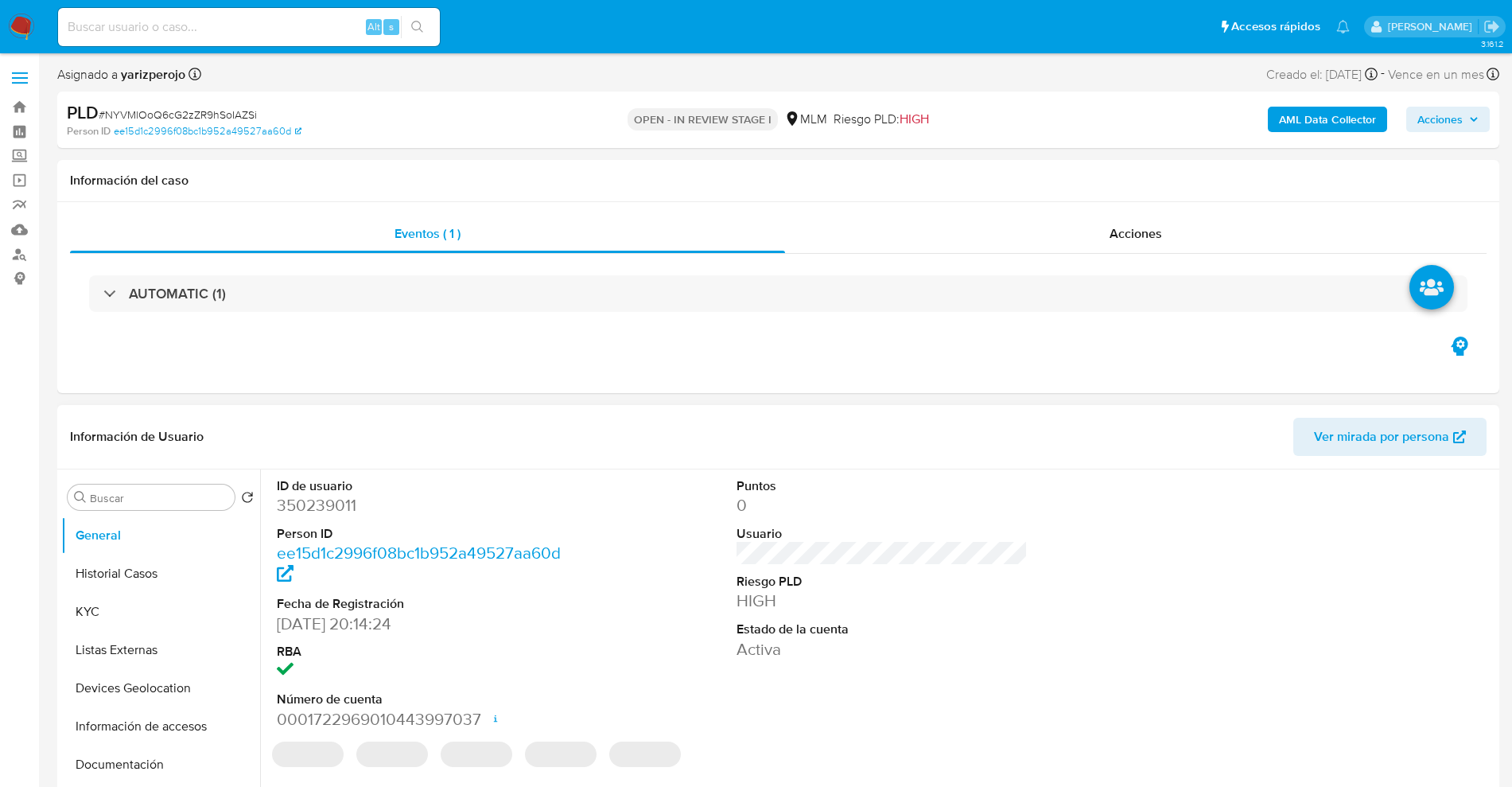
select select "10"
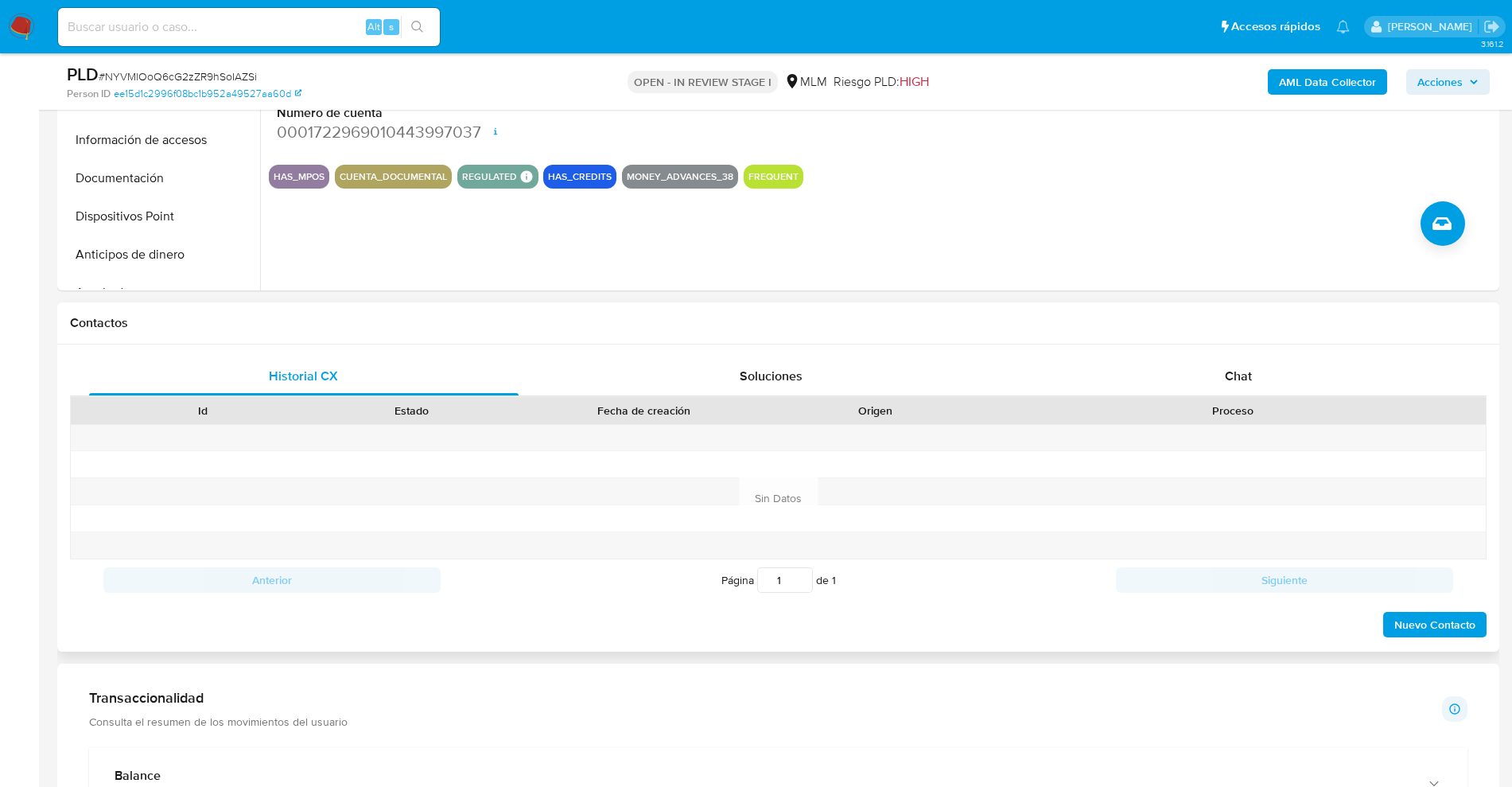
scroll to position [497, 0]
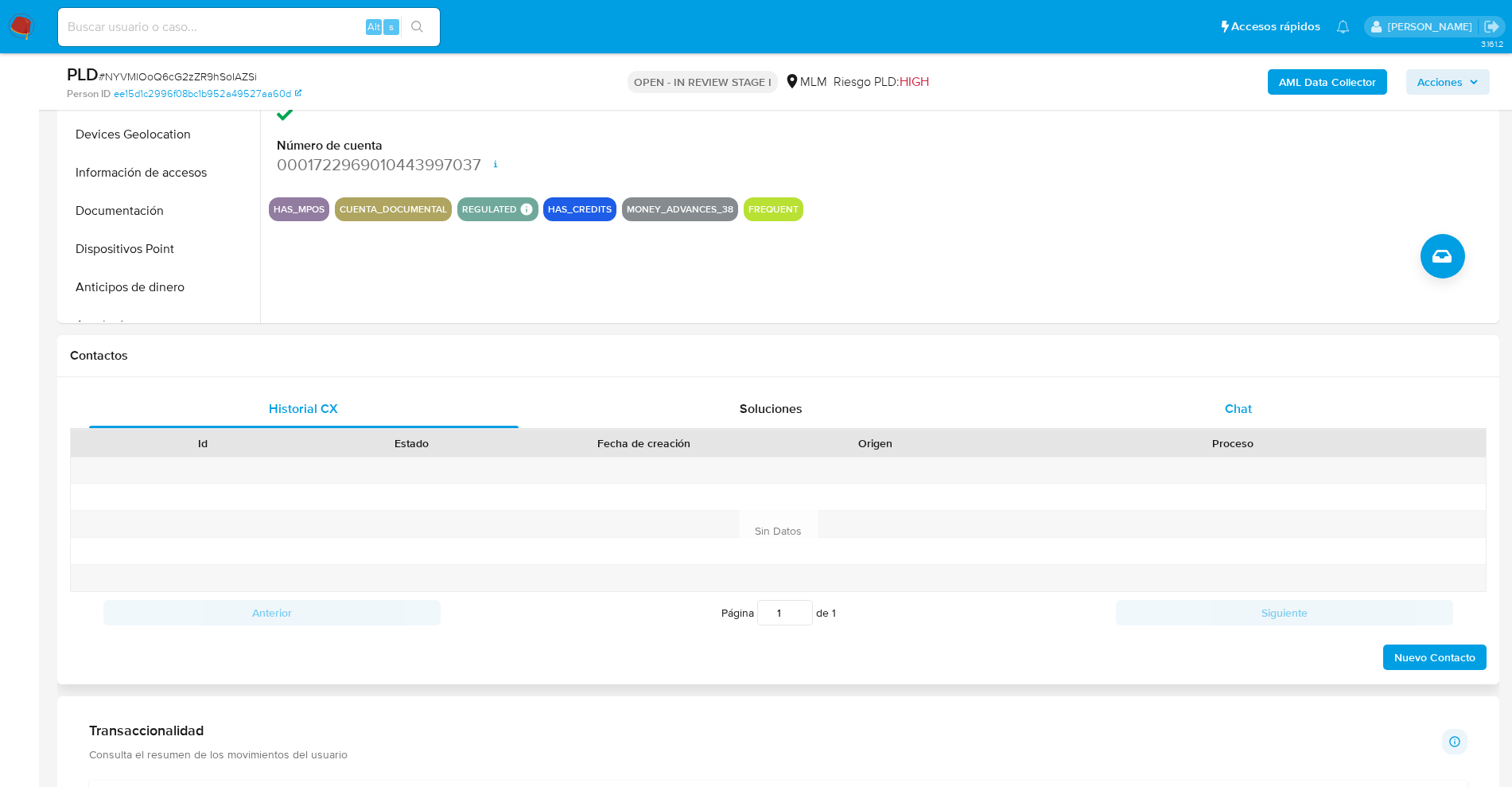
click at [1220, 415] on div "Chat" at bounding box center [1239, 409] width 429 height 38
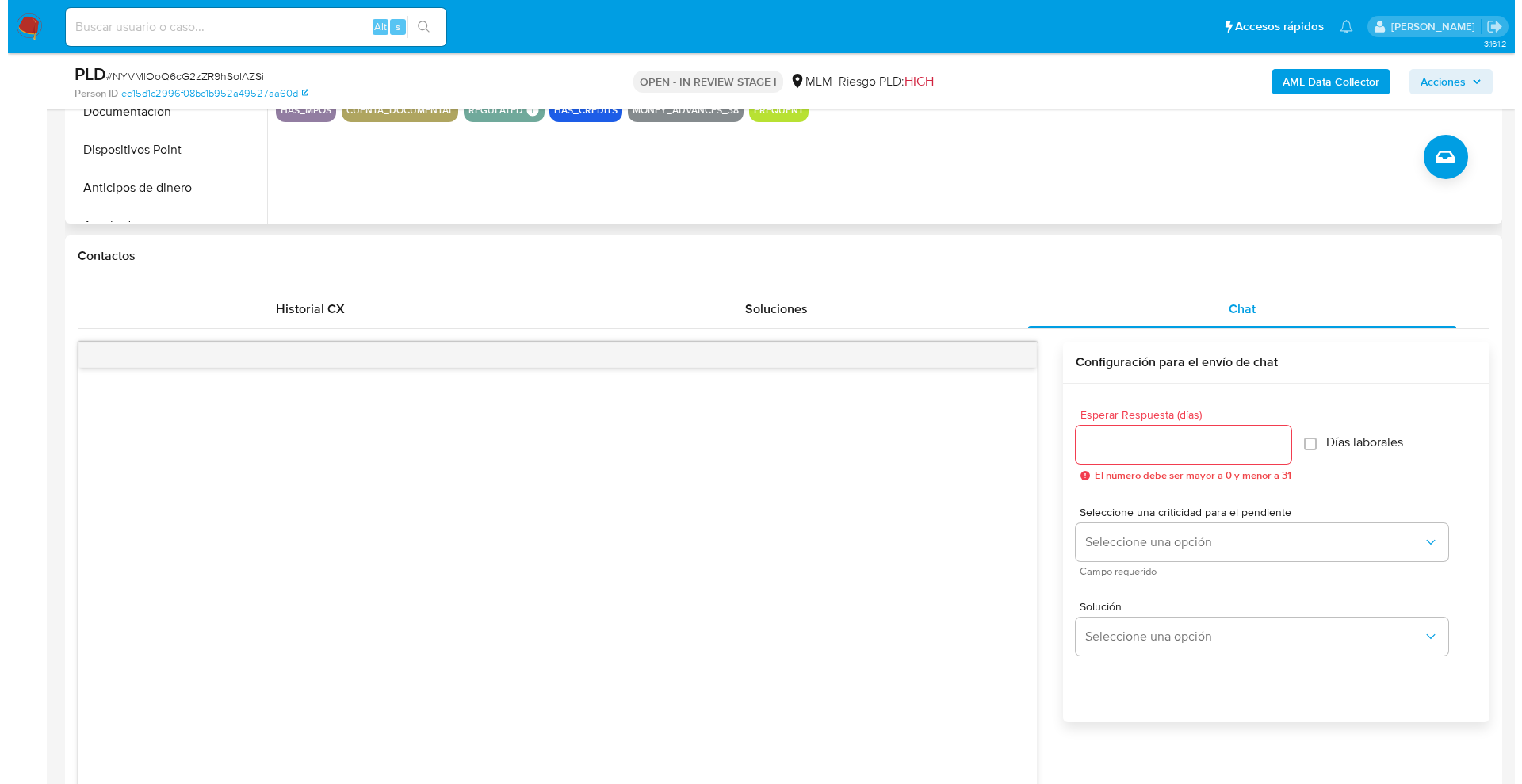
scroll to position [594, 0]
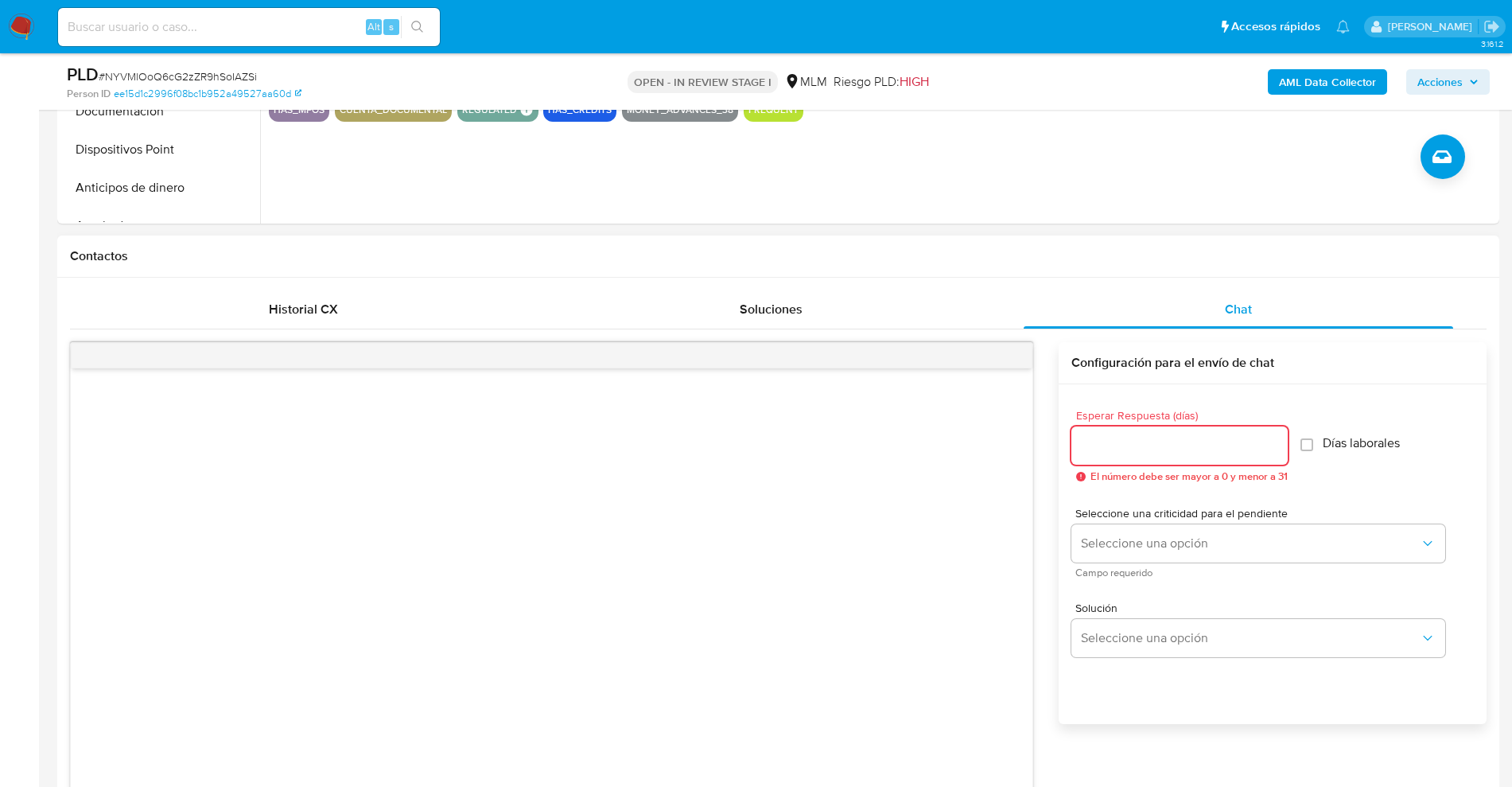
click at [1109, 448] on input "Esperar Respuesta (días)" at bounding box center [1179, 445] width 216 height 21
drag, startPoint x: 1116, startPoint y: 445, endPoint x: 892, endPoint y: 421, distance: 225.3
click at [883, 421] on div "Enviar Configuración para el envío de chat Esperar Respuesta (días) 5 El número…" at bounding box center [778, 668] width 1417 height 652
type input "5"
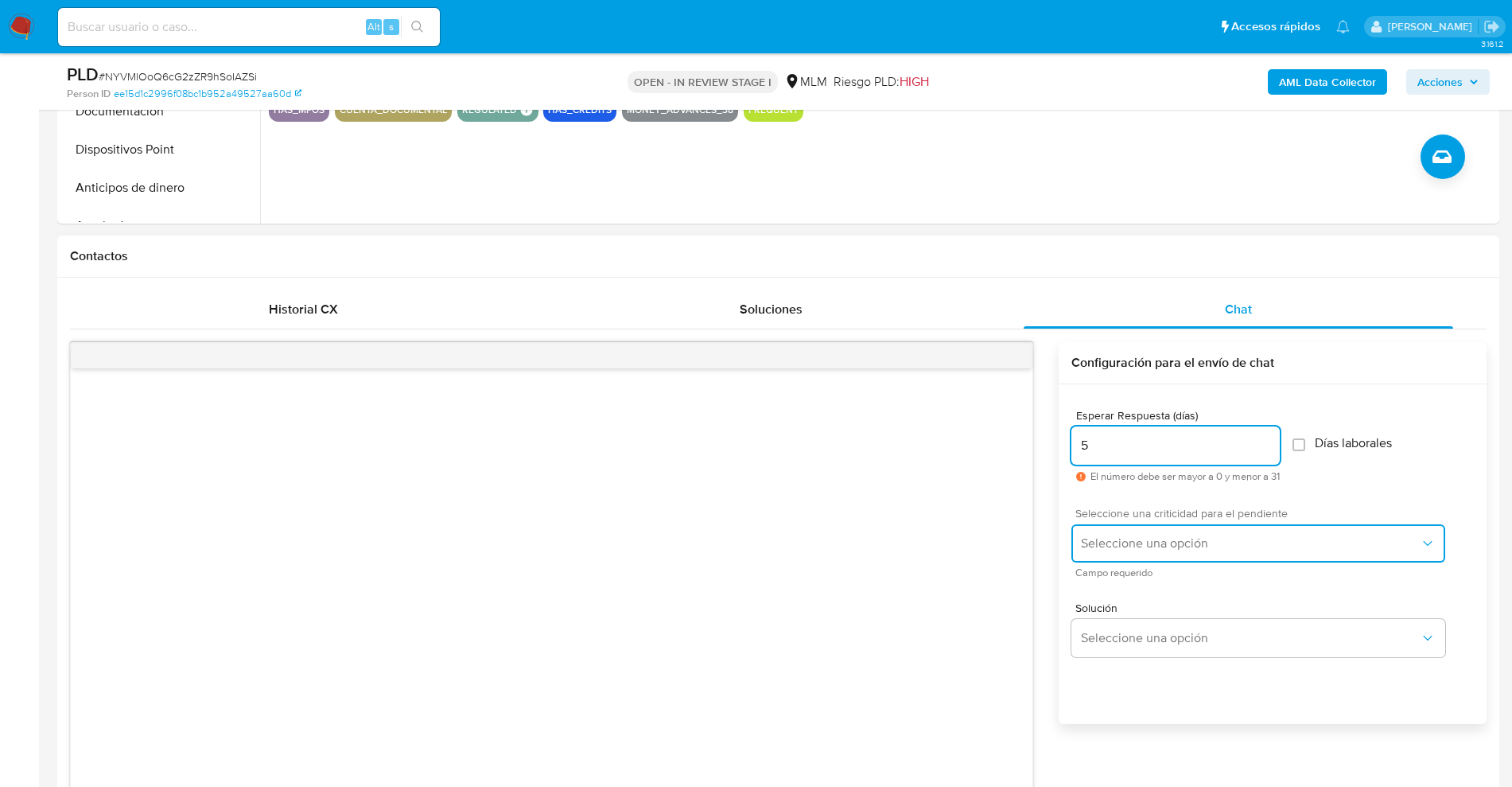
click at [1170, 541] on span "Seleccione una opción" at bounding box center [1250, 544] width 339 height 16
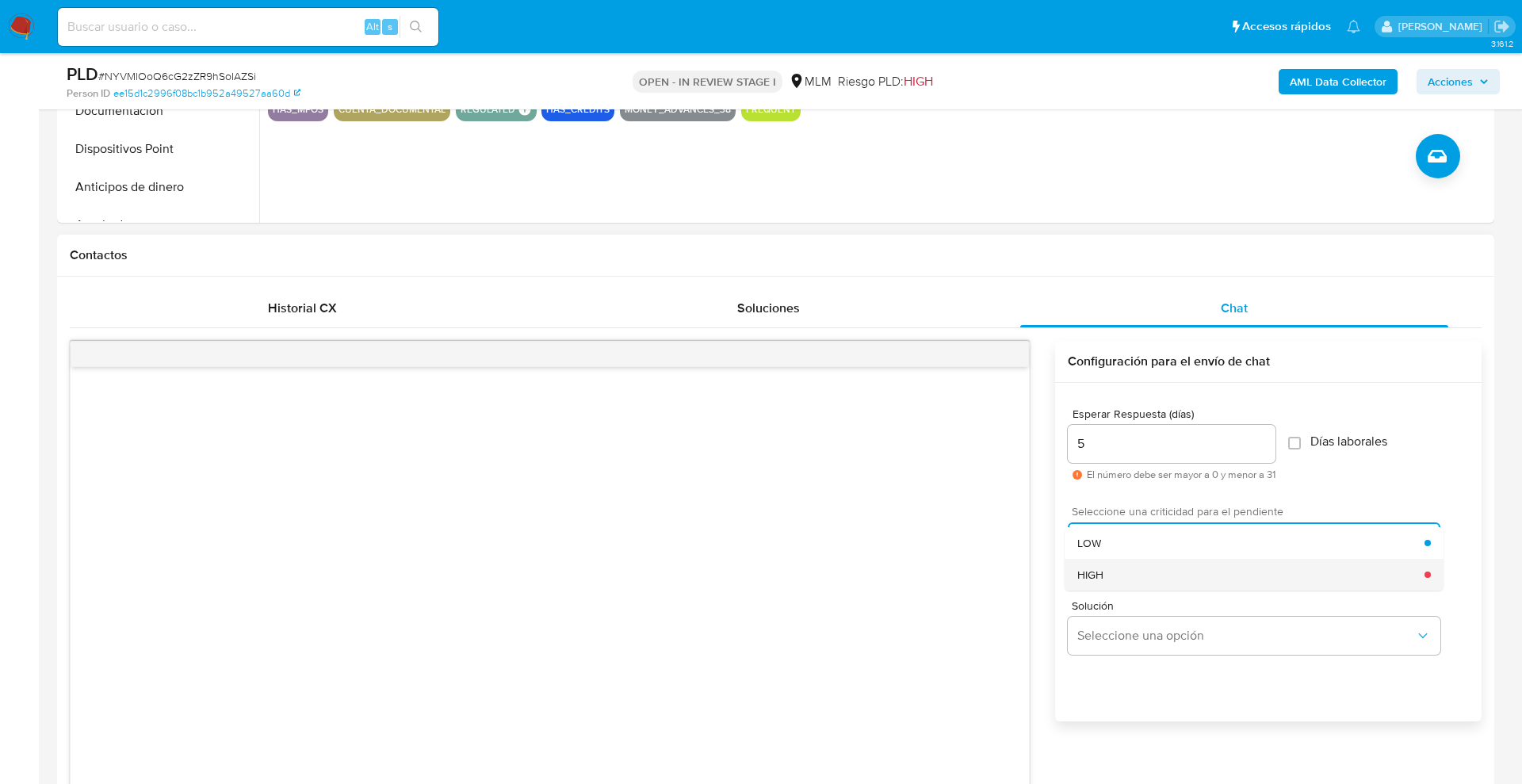
click at [1107, 576] on div "HIGH" at bounding box center [1251, 575] width 347 height 32
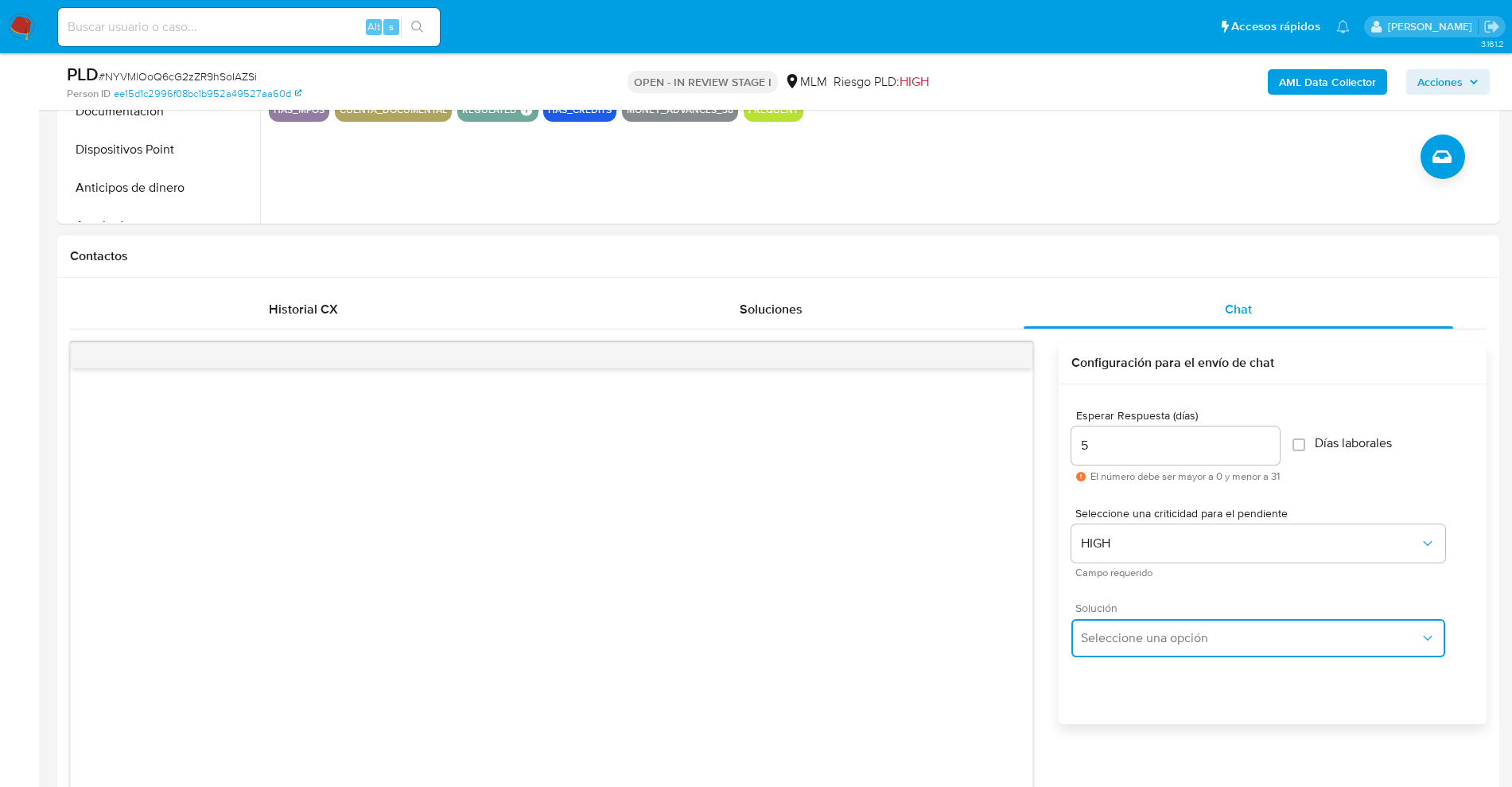
click at [1153, 625] on button "Seleccione una opción" at bounding box center [1258, 638] width 374 height 38
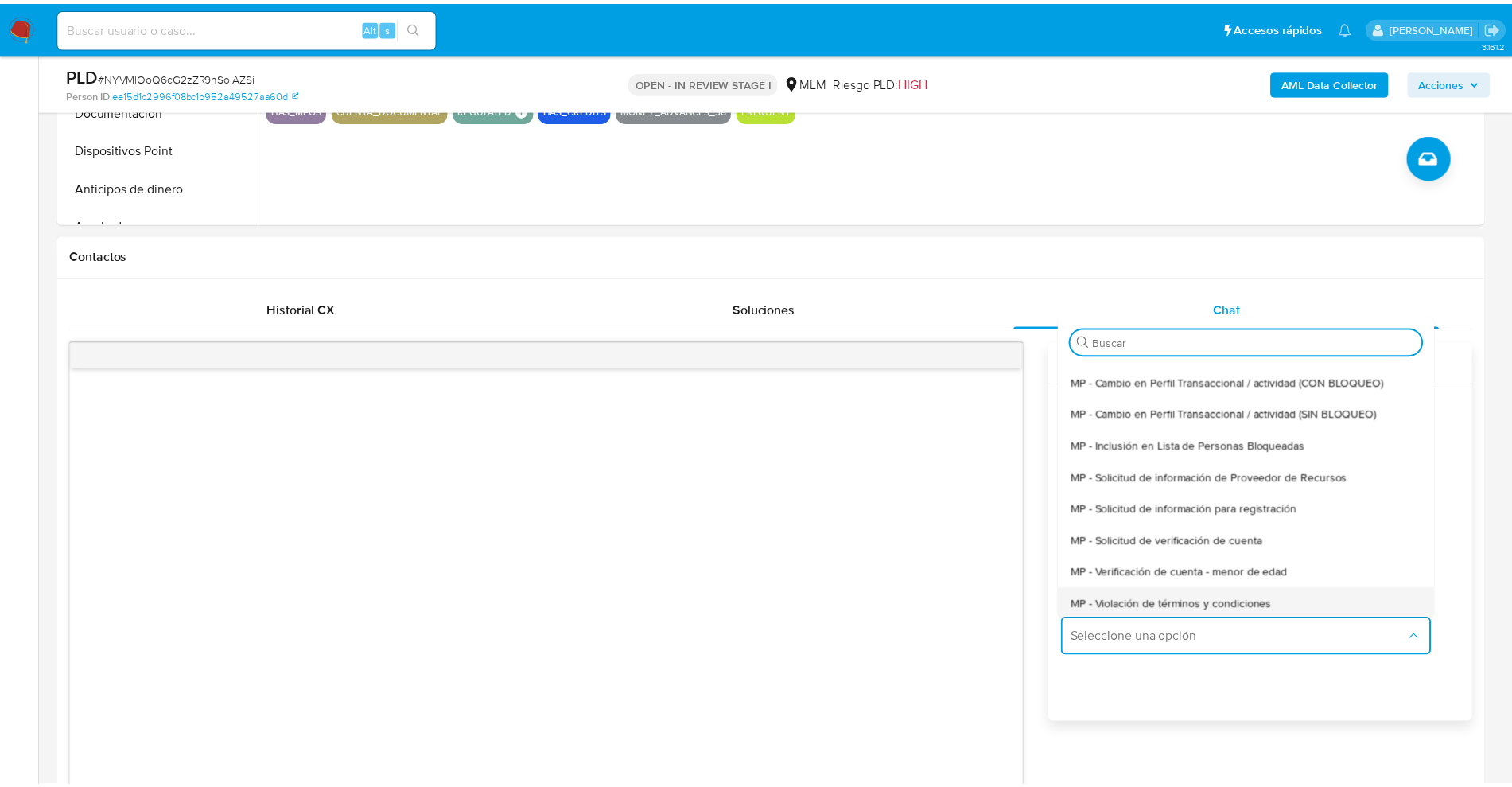
scroll to position [117, 0]
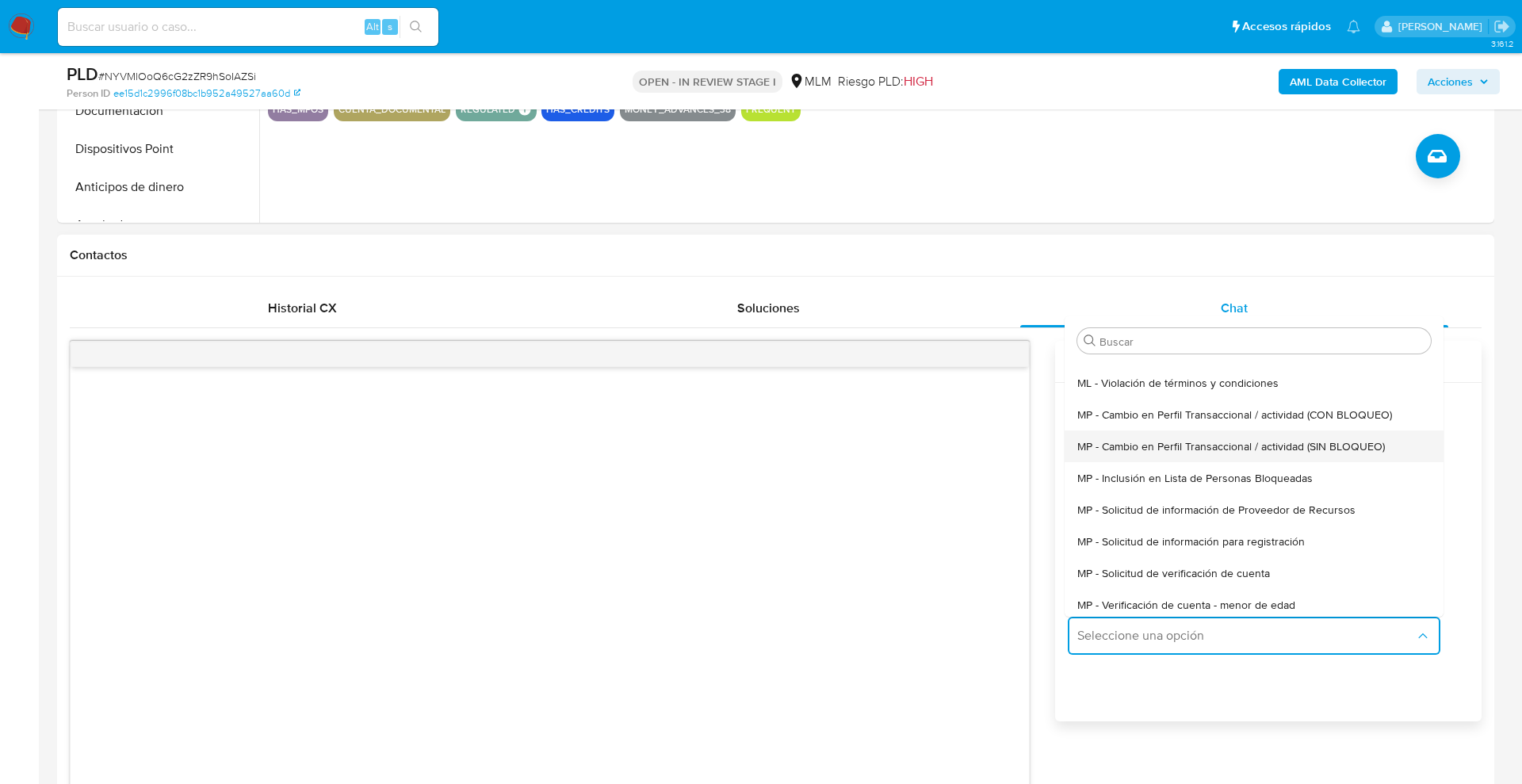
click at [1349, 449] on span "MP - Cambio en Perfil Transaccional / actividad (SIN BLOQUEO)" at bounding box center [1231, 446] width 308 height 14
type textarea "Estimado ,Te comunicamos que se ha identificado un cambio en el uso habitual de…"
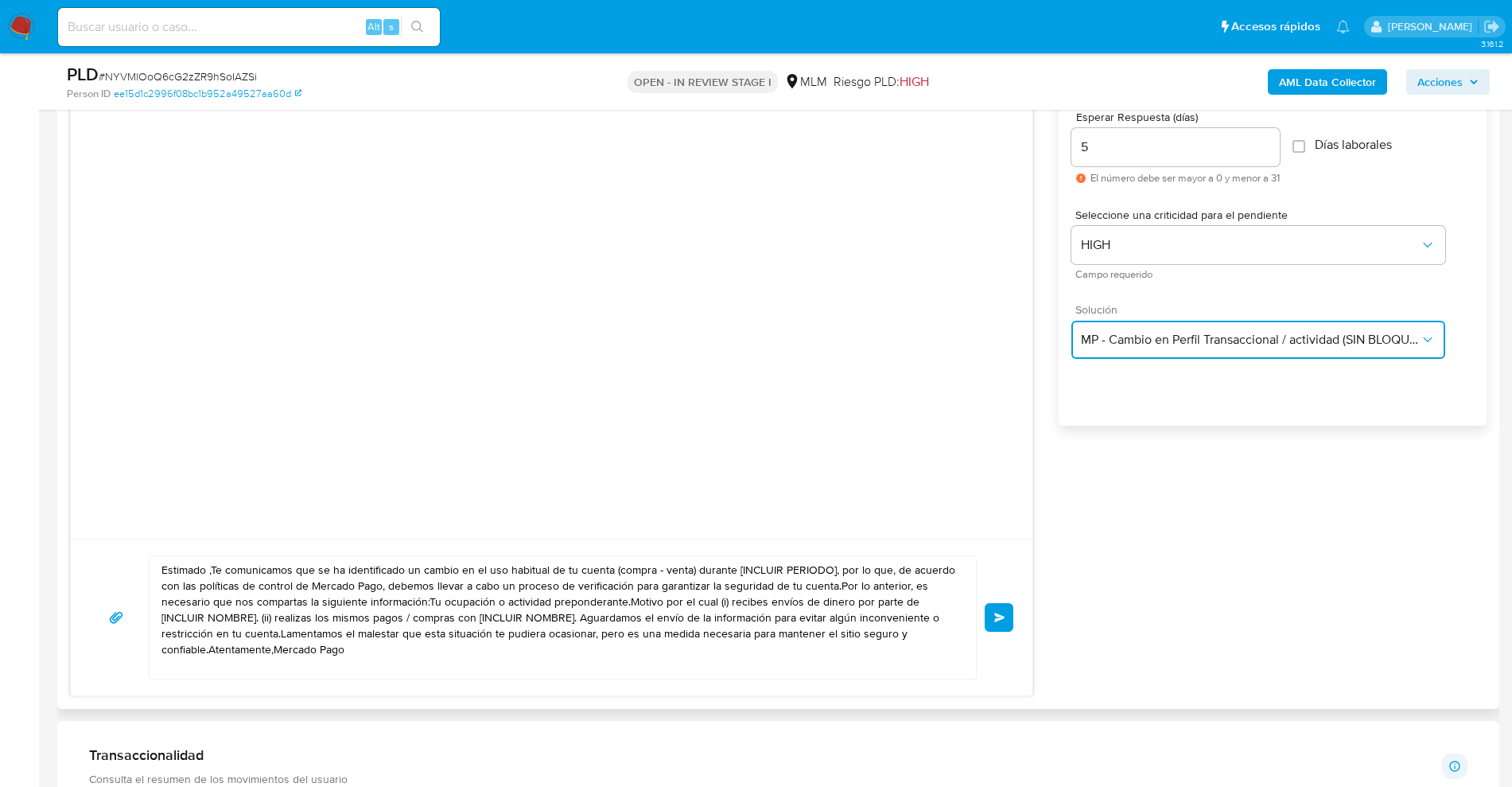
scroll to position [886, 0]
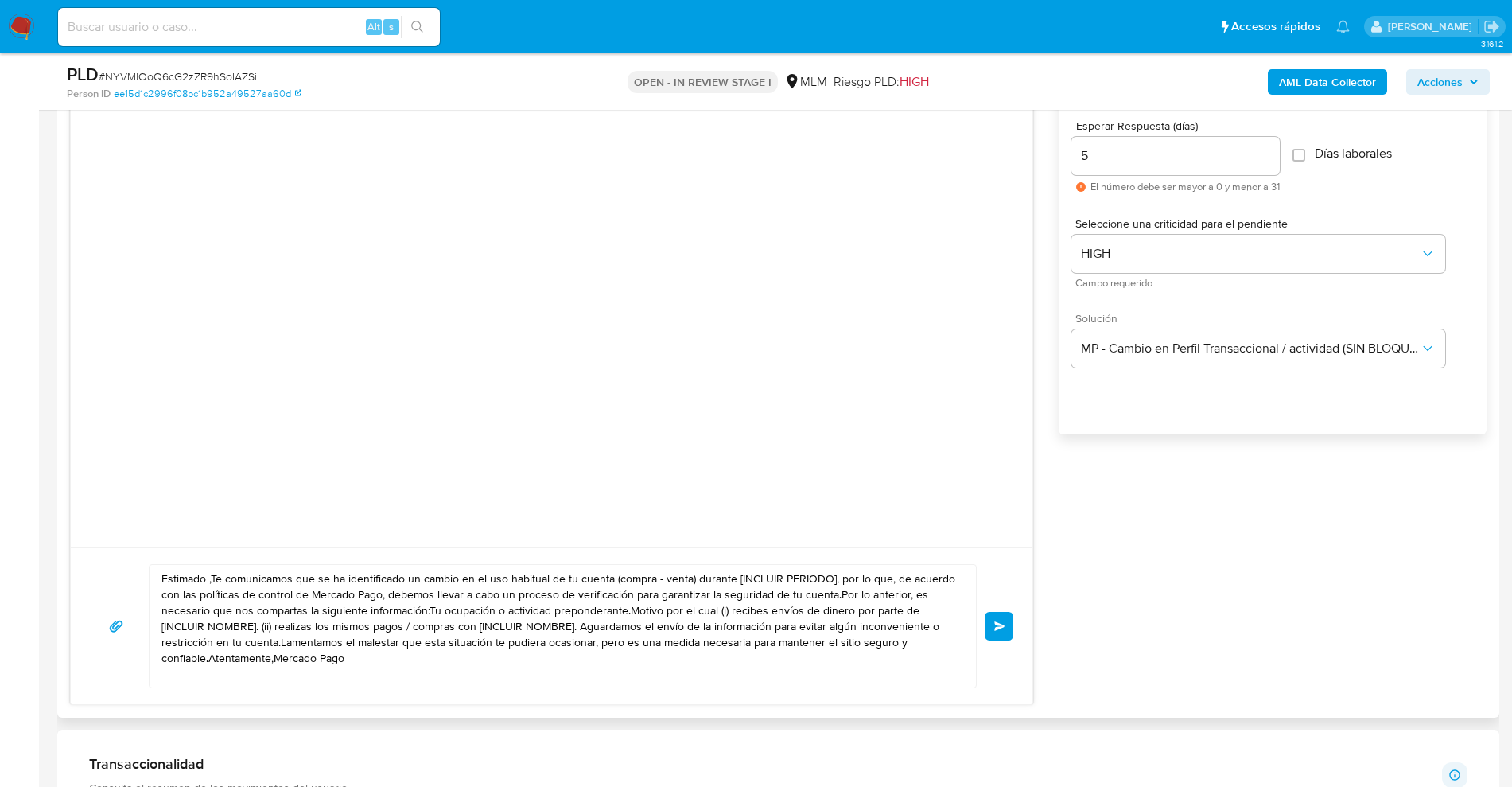
click at [732, 523] on div at bounding box center [552, 313] width 962 height 469
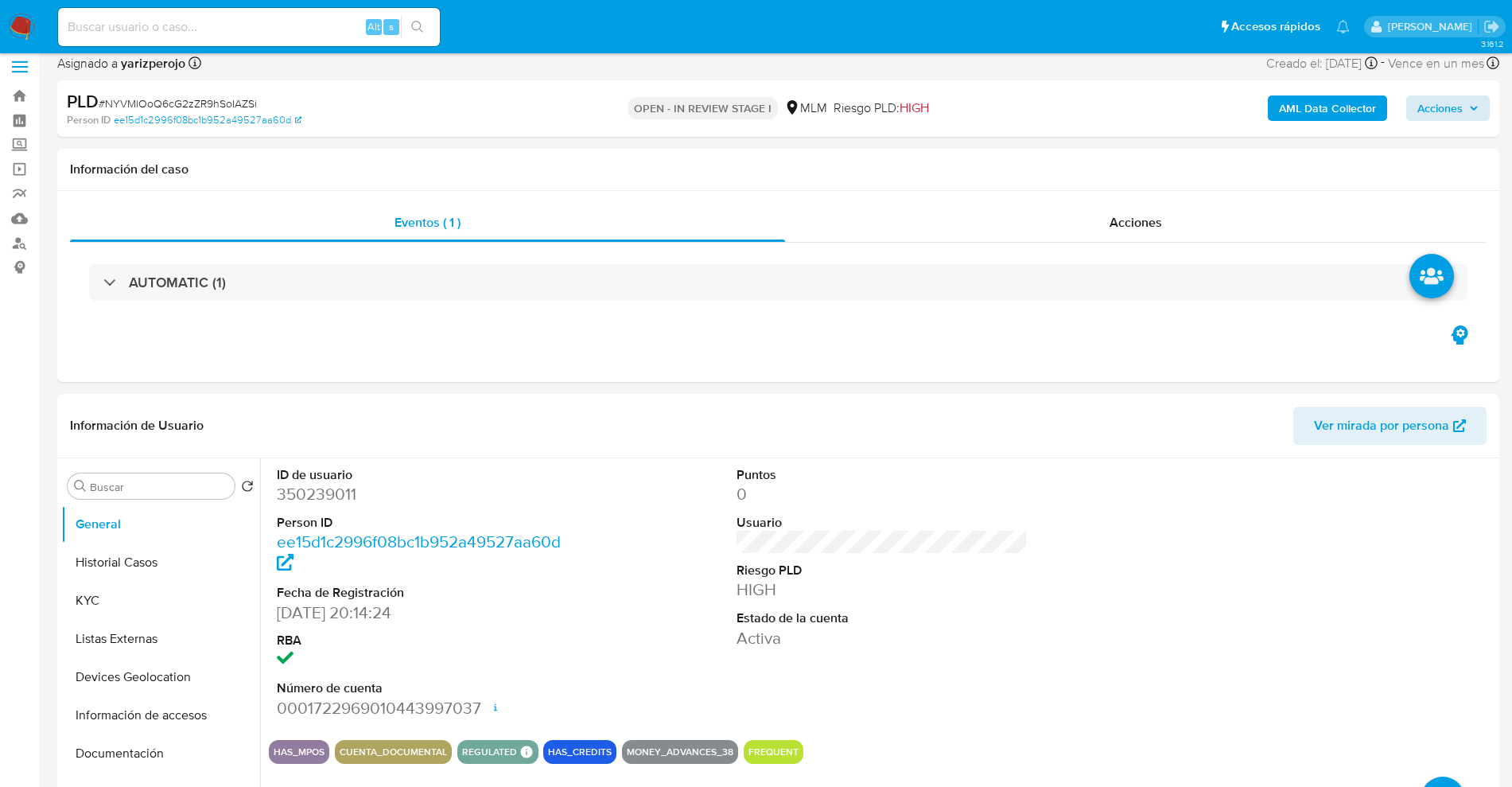
scroll to position [0, 0]
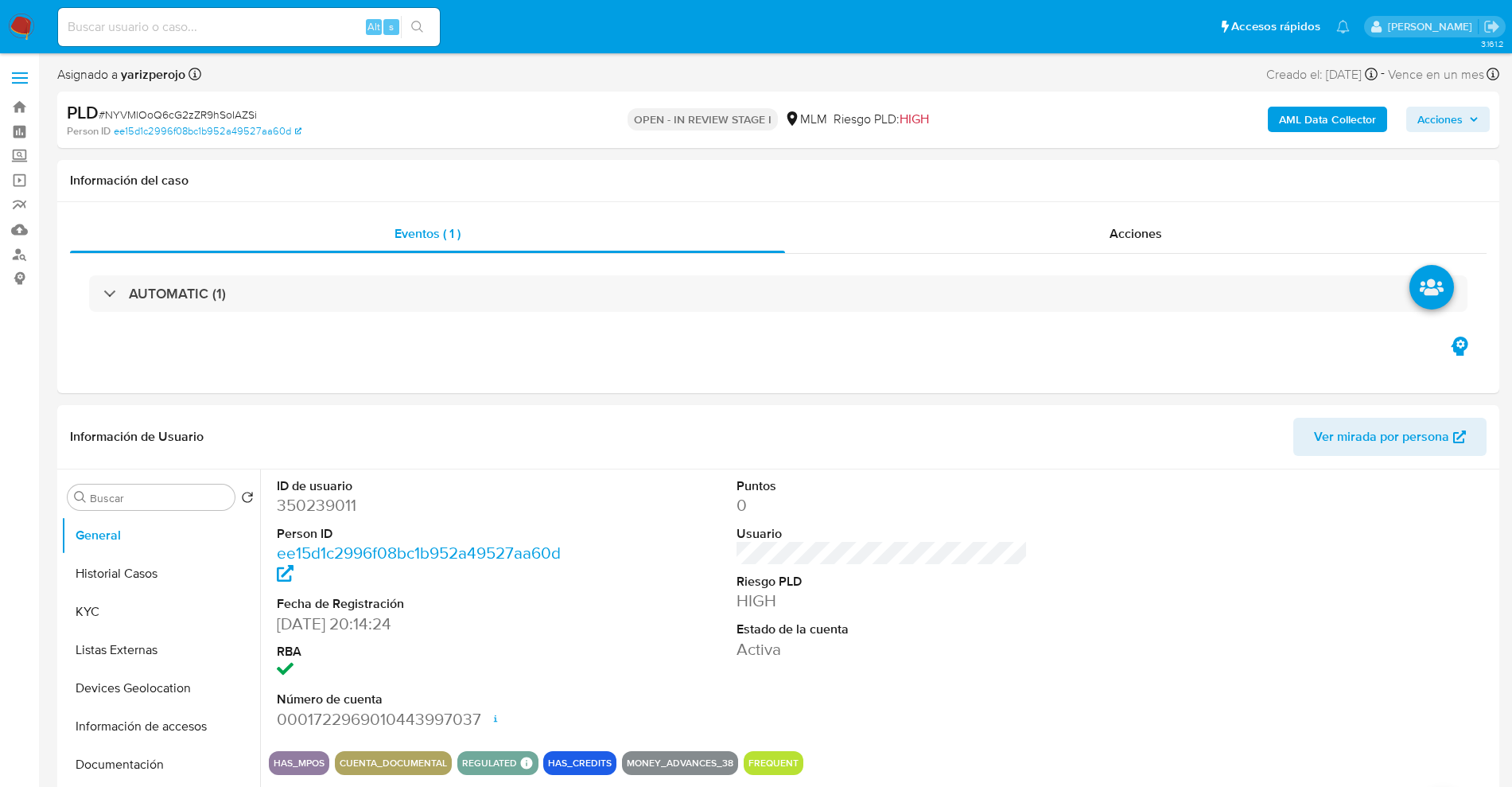
click at [1467, 111] on span "Acciones" at bounding box center [1448, 120] width 61 height 22
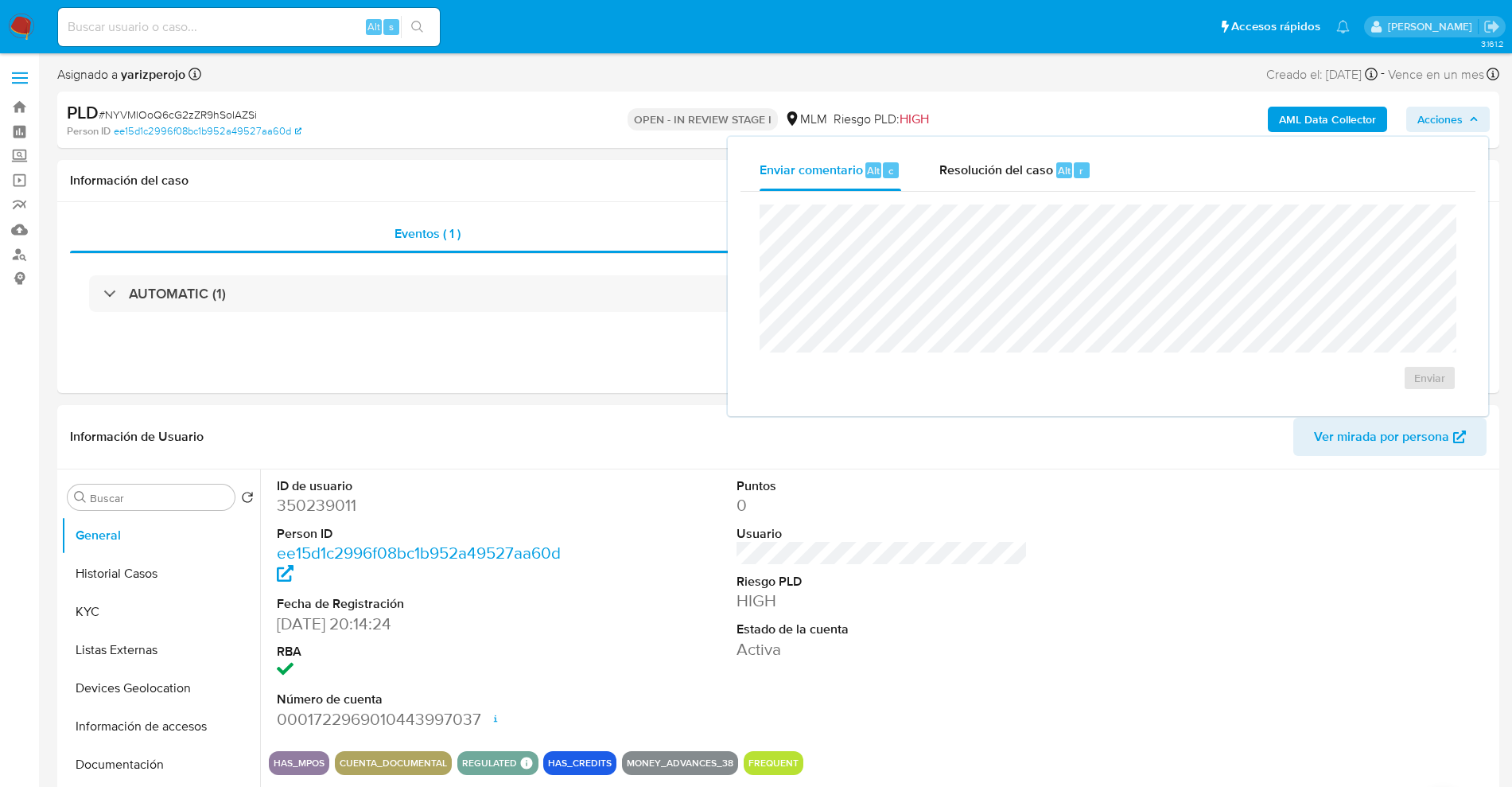
click at [1145, 69] on div "Asignado a yarizperojo Asignado el: 30/09/2025 16:11:53 Creado el: 12/09/2025 C…" at bounding box center [778, 77] width 1443 height 28
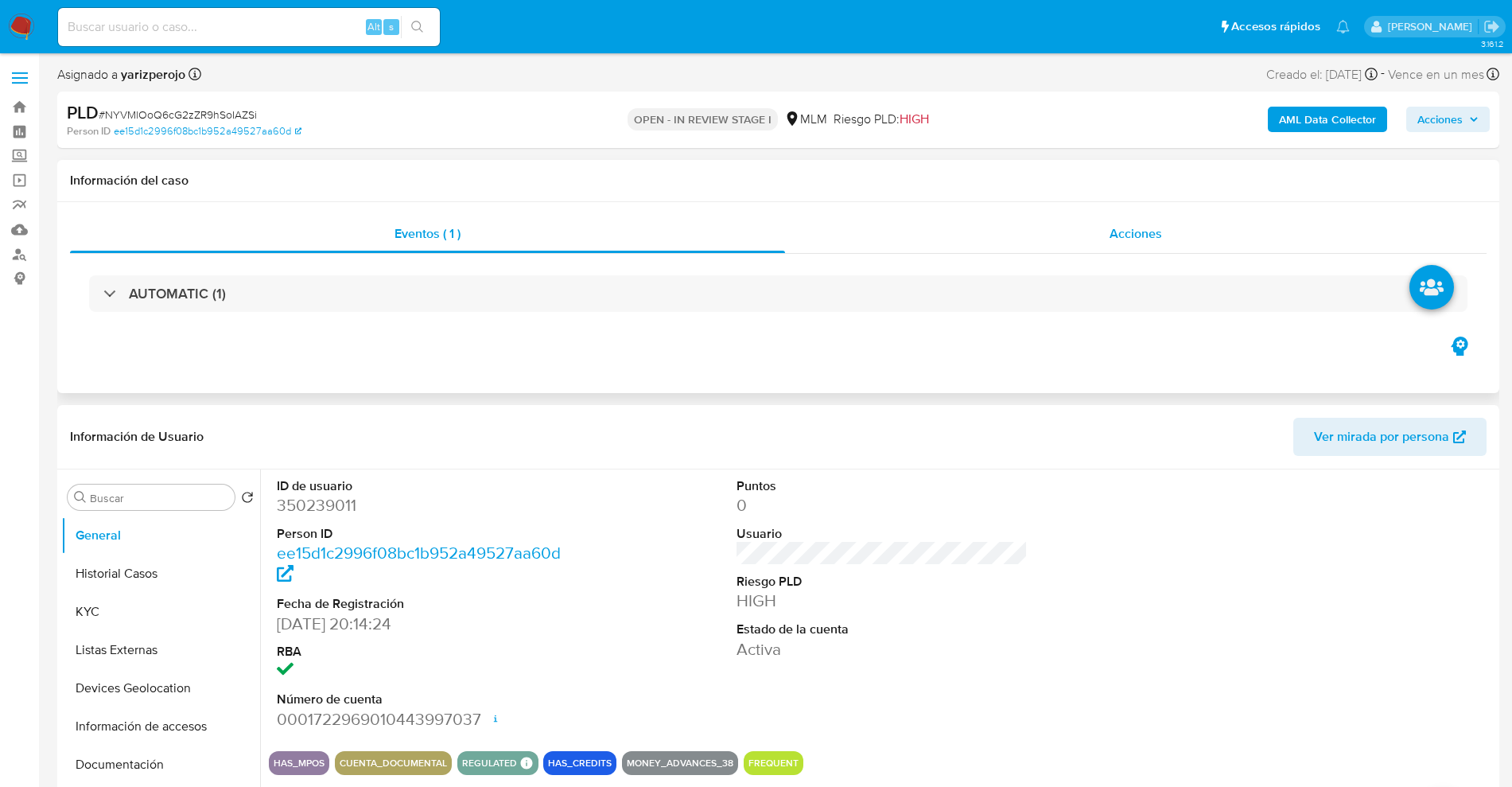
click at [1072, 239] on div "Acciones" at bounding box center [1136, 234] width 702 height 38
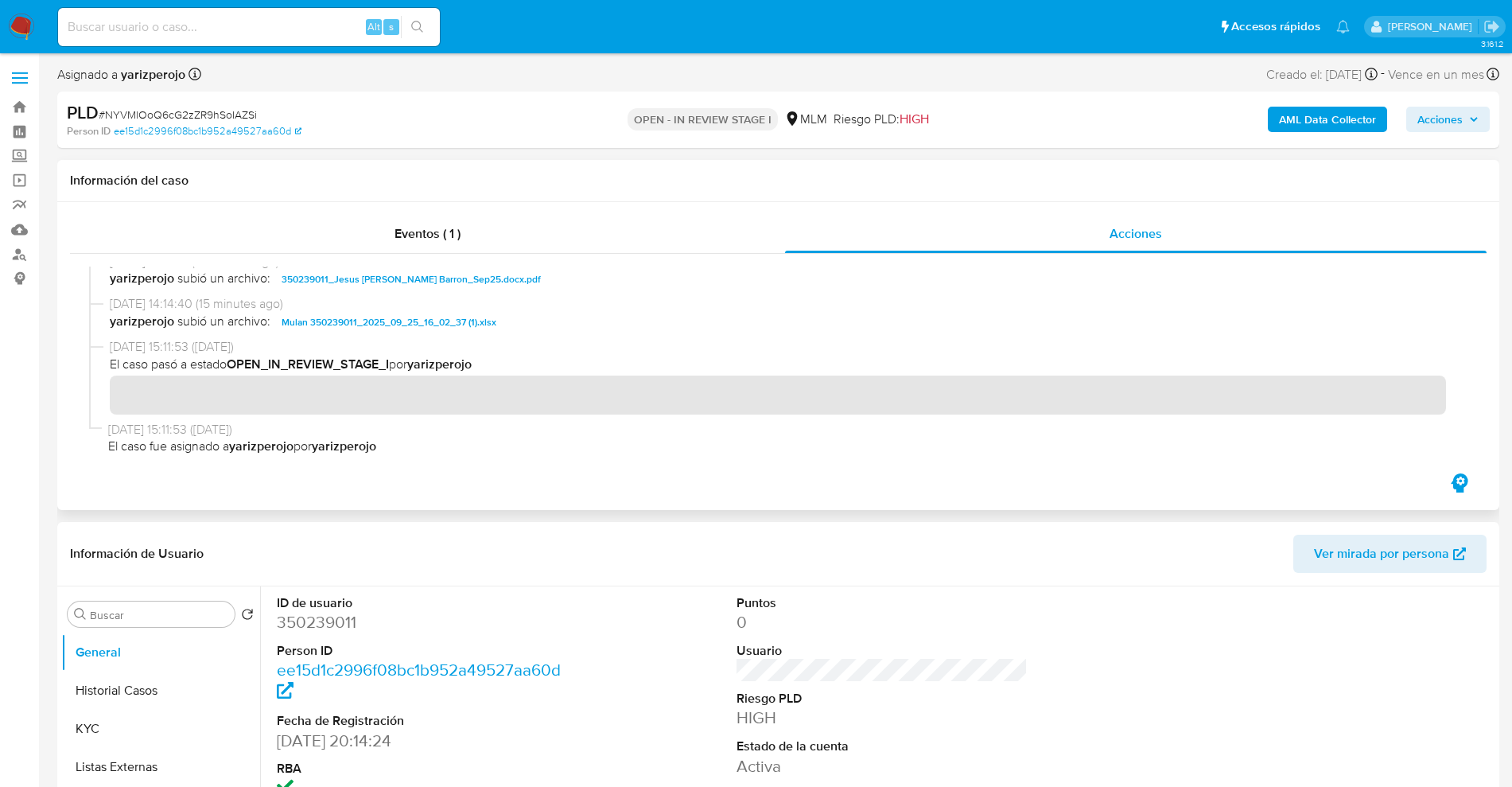
scroll to position [18, 0]
click at [1465, 116] on span "Acciones" at bounding box center [1448, 120] width 61 height 22
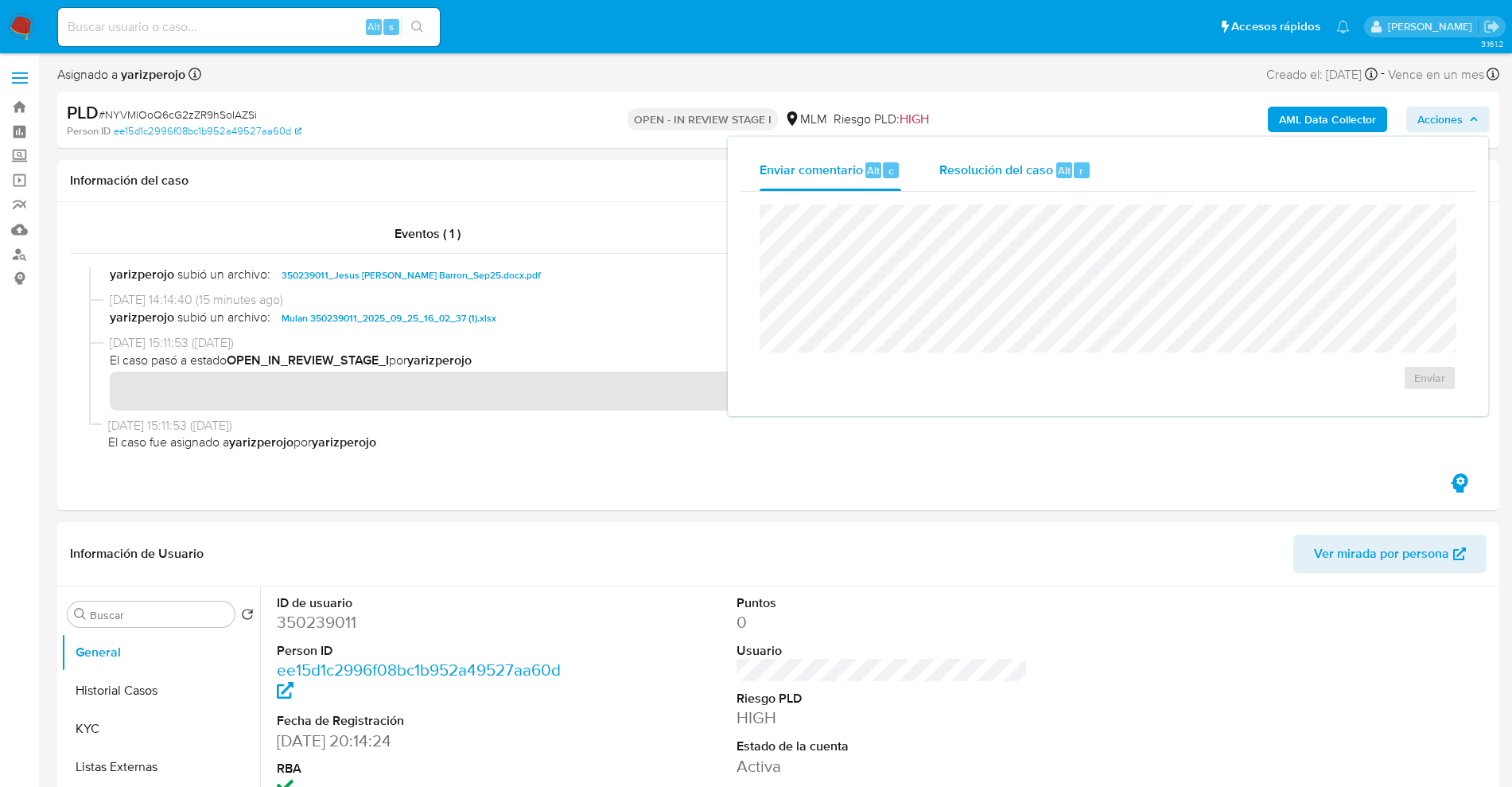
click at [1020, 165] on span "Resolución del caso" at bounding box center [996, 169] width 114 height 18
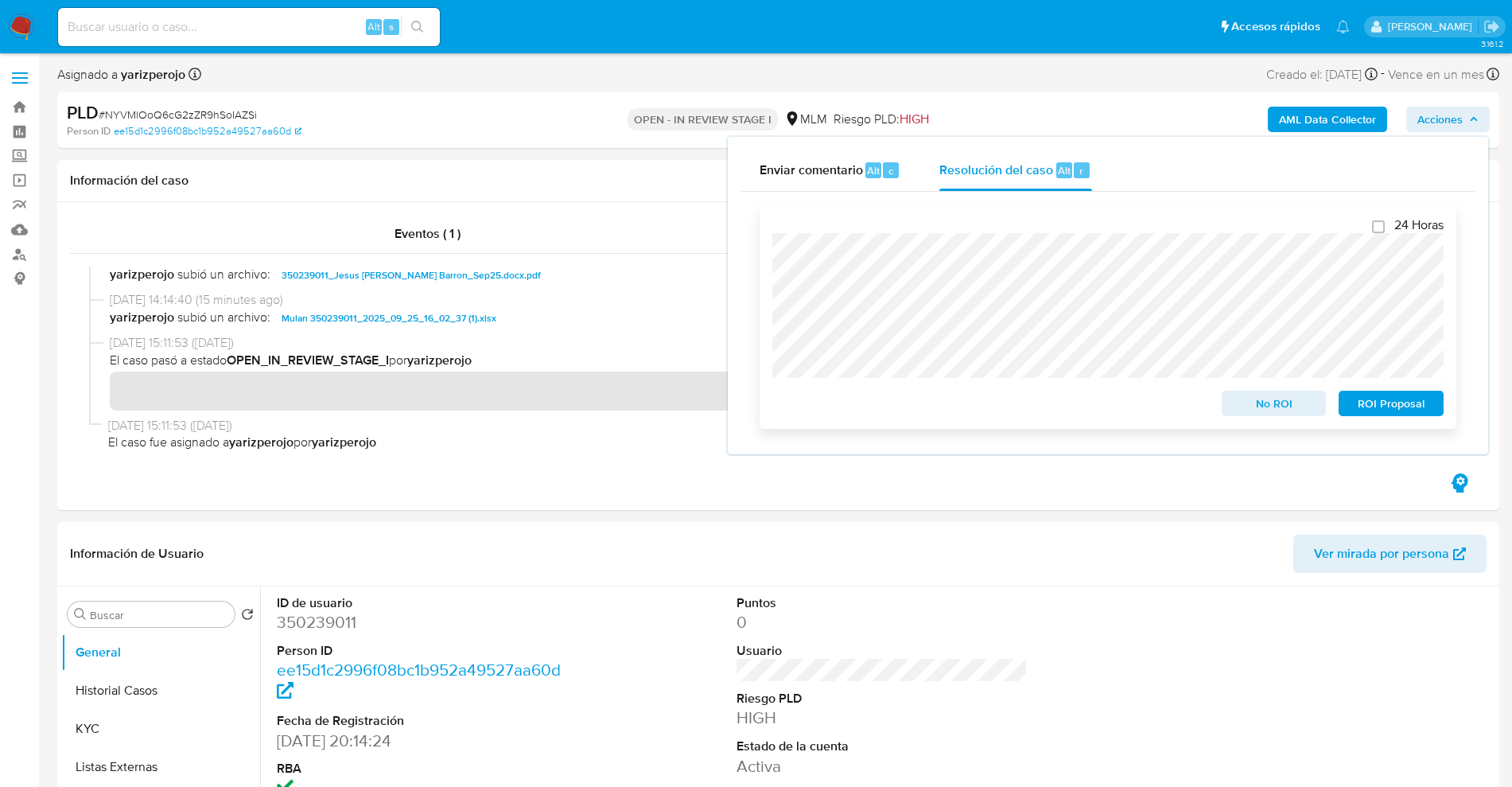
click at [1282, 410] on span "No ROI" at bounding box center [1275, 403] width 83 height 22
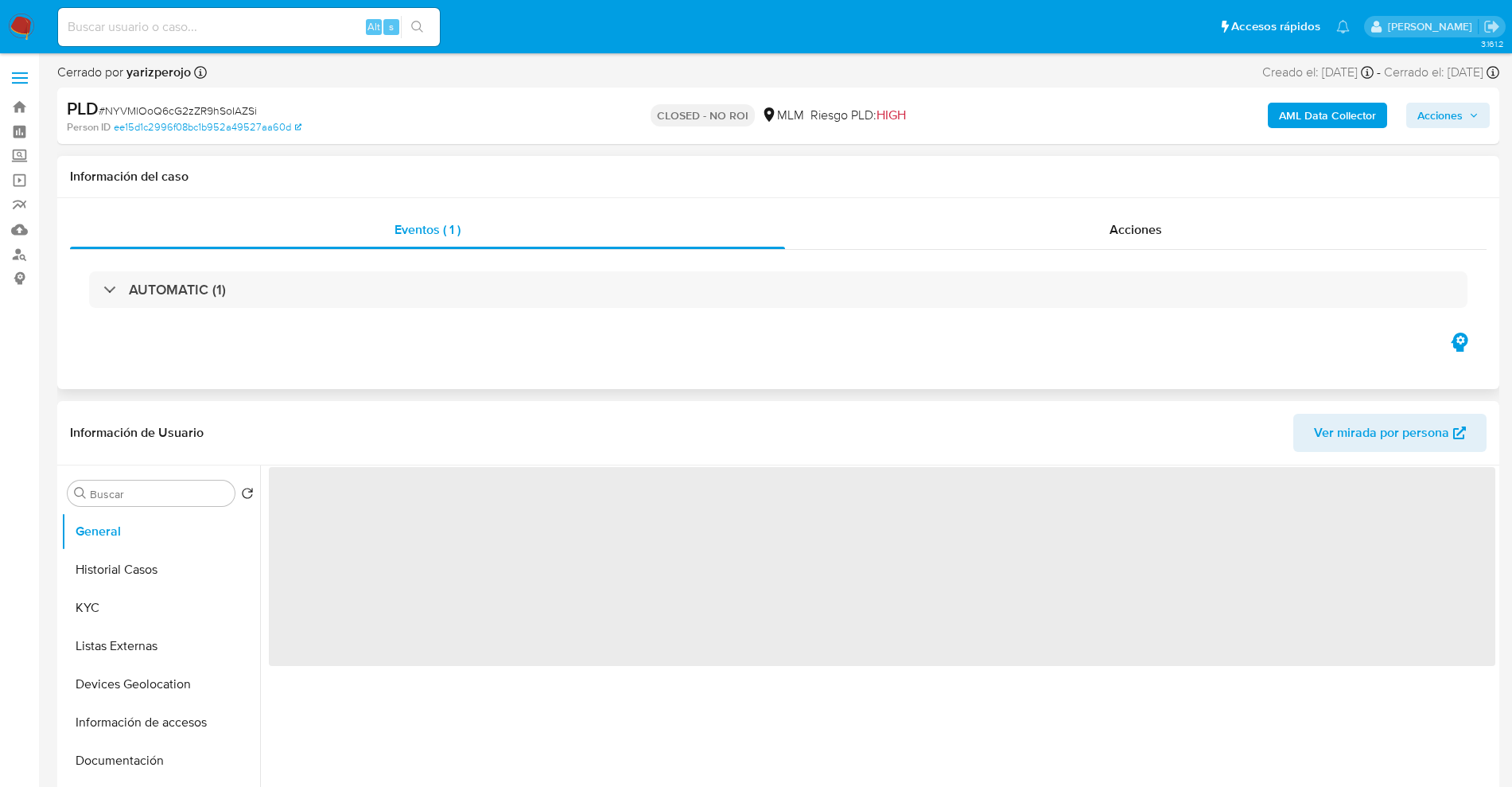
select select "10"
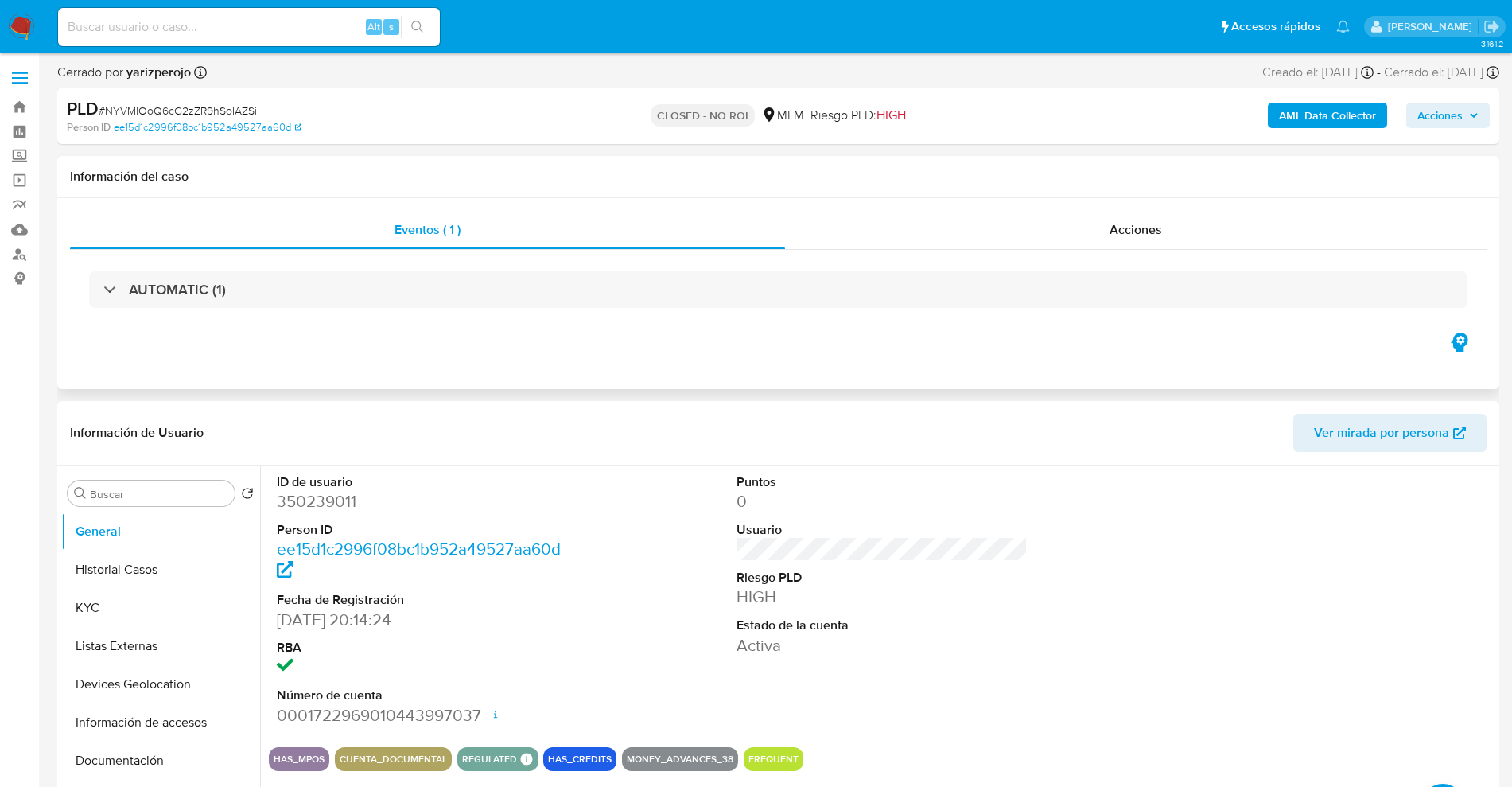
click at [1031, 205] on div "Eventos ( 1 ) Acciones AUTOMATIC (1)" at bounding box center [778, 293] width 1443 height 191
click at [1038, 220] on div "Acciones" at bounding box center [1136, 230] width 702 height 38
